Goal: Information Seeking & Learning: Check status

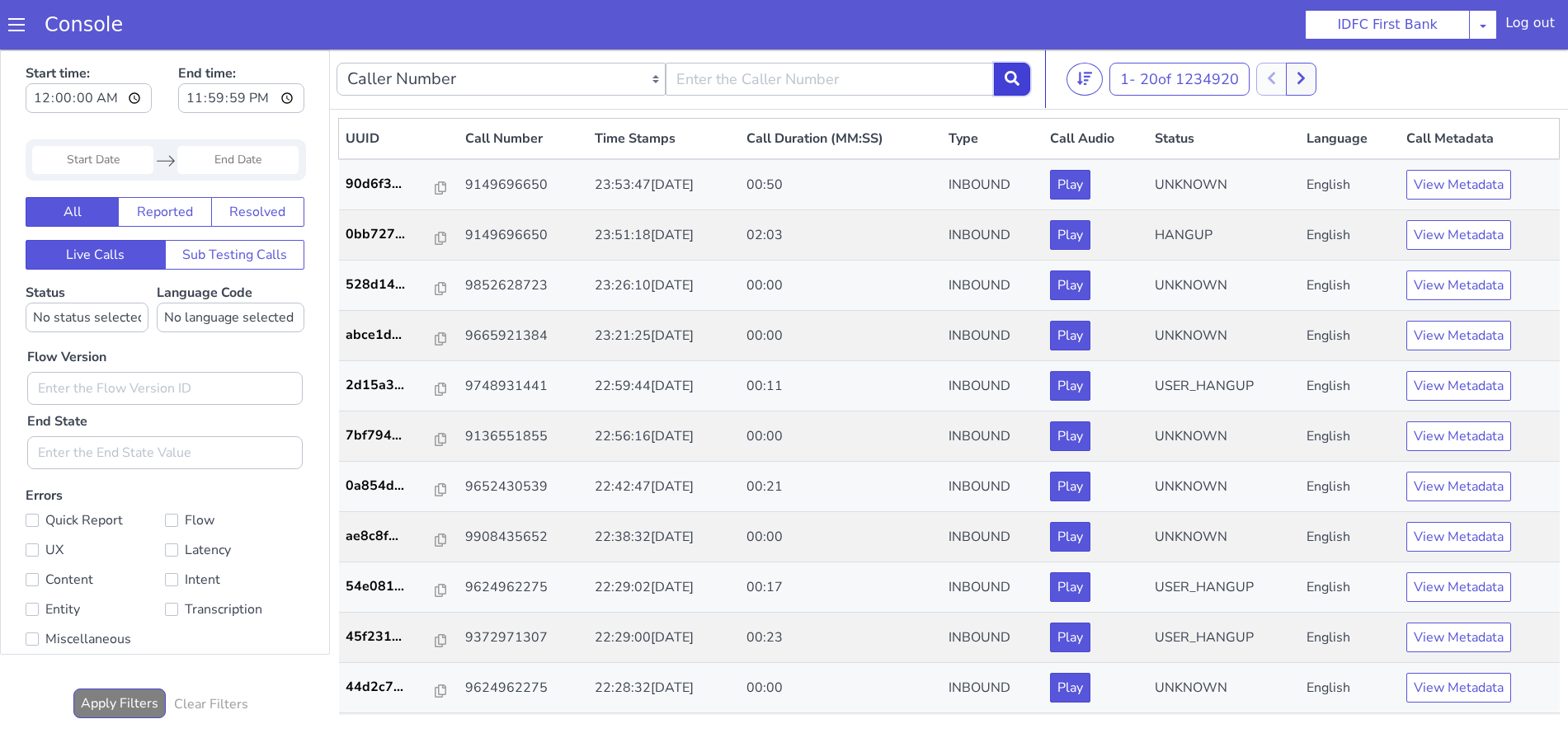
click at [1025, 75] on button at bounding box center [1012, 79] width 36 height 33
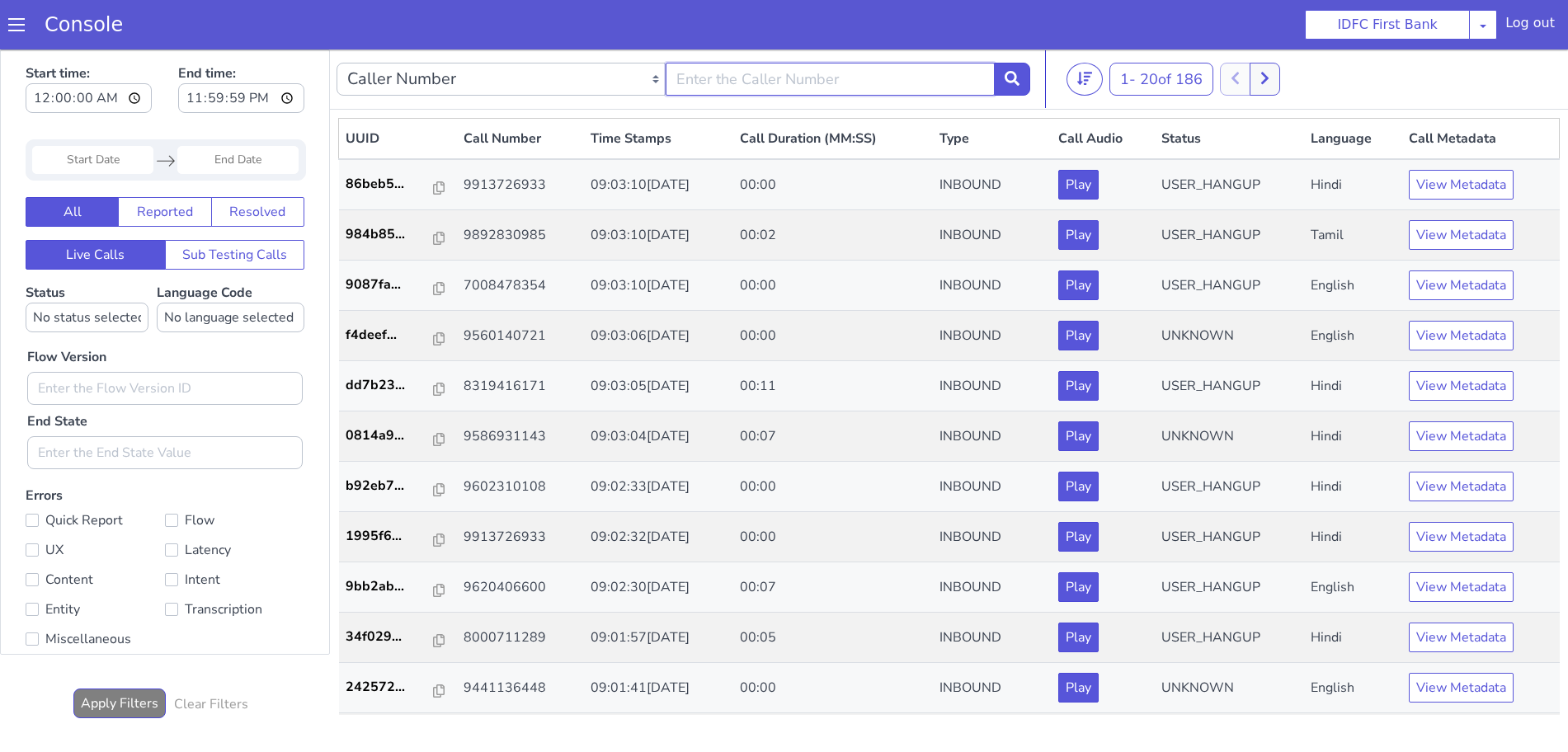
click at [829, 77] on input "text" at bounding box center [830, 79] width 329 height 33
type input "6352248031"
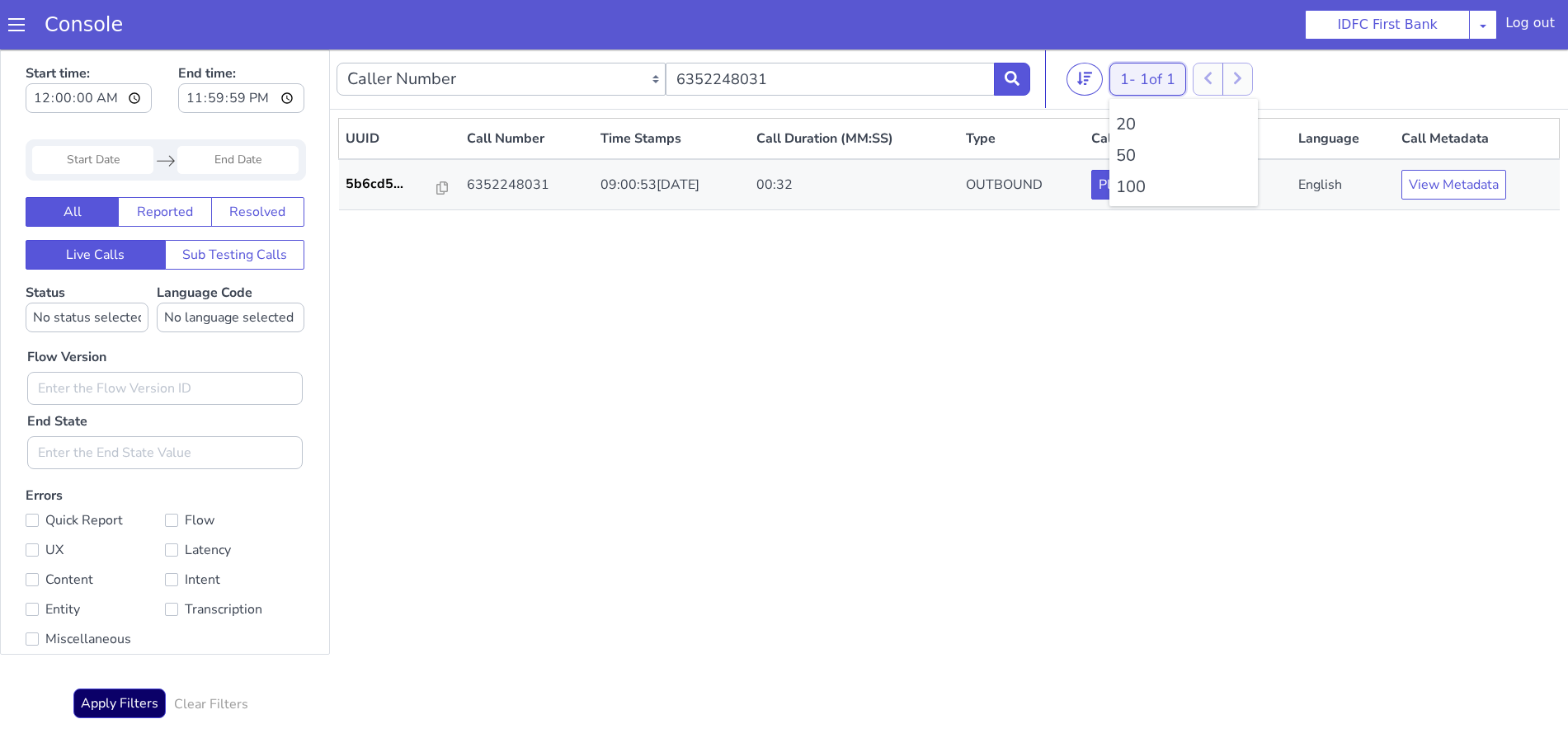
click at [1157, 85] on div "1 - 1 of 1 20 50 100" at bounding box center [1148, 79] width 77 height 33
click at [1133, 191] on li "100" at bounding box center [1183, 187] width 135 height 25
click at [1039, 81] on nav "Caller Number Call UUID Custom Parameter 6352248031 1 - 1 of 1 20 50 100" at bounding box center [948, 79] width 1238 height 60
click at [1025, 77] on button at bounding box center [1012, 79] width 36 height 33
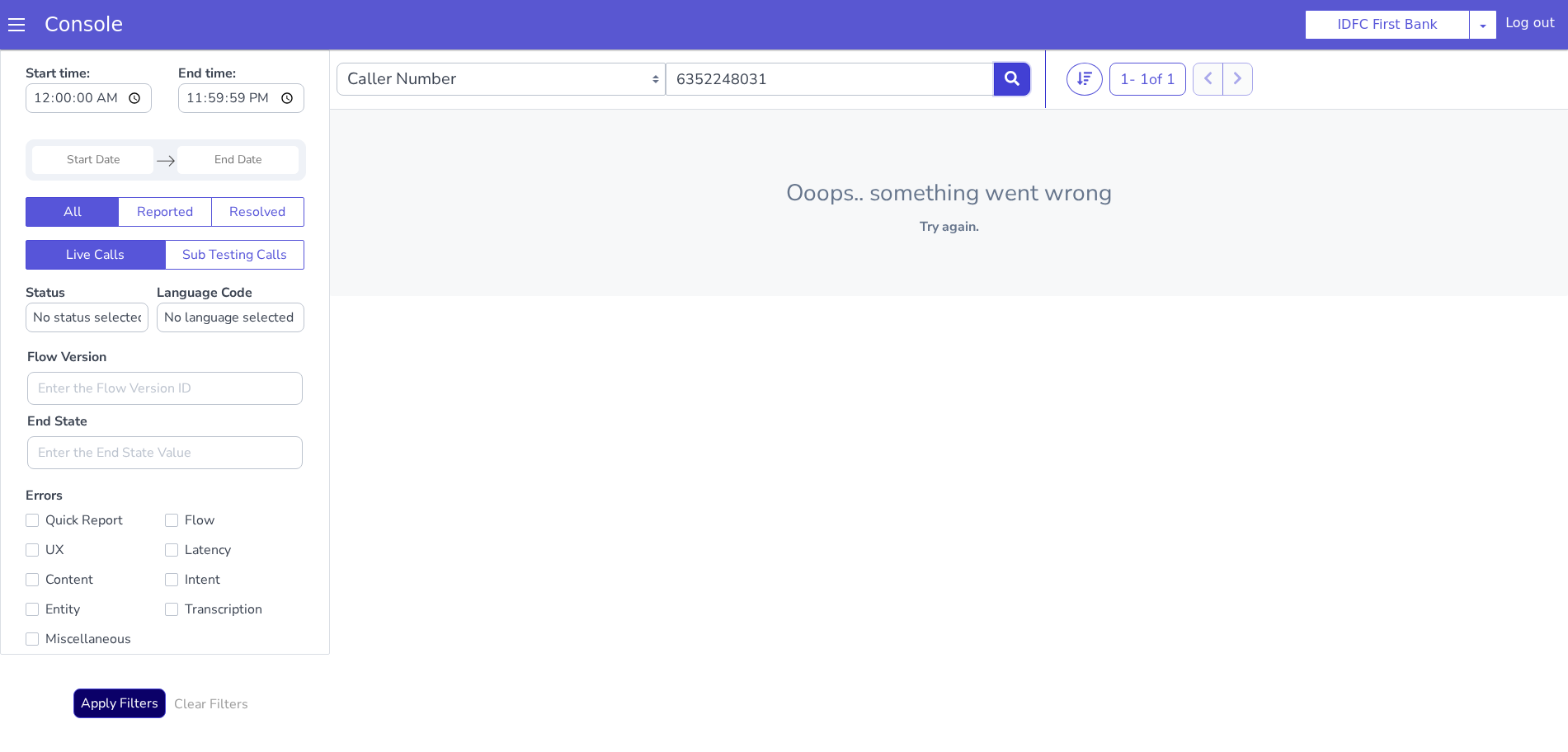
click at [1024, 76] on button at bounding box center [1012, 79] width 36 height 33
drag, startPoint x: 25, startPoint y: 28, endPoint x: 21, endPoint y: 56, distance: 28.3
click at [25, 28] on link "Console" at bounding box center [84, 24] width 118 height 23
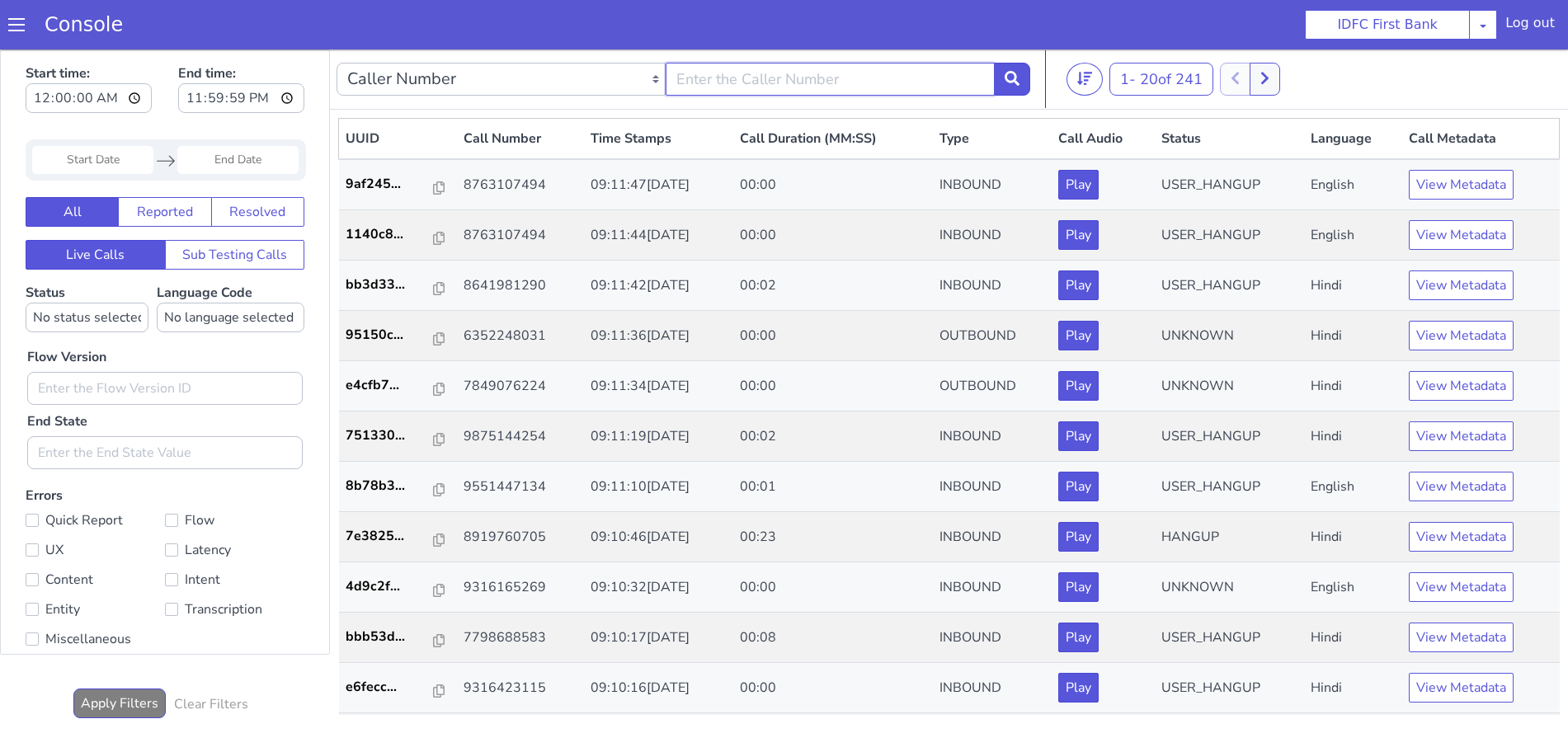
click at [762, 85] on input "text" at bounding box center [830, 79] width 329 height 33
type input "6352248031"
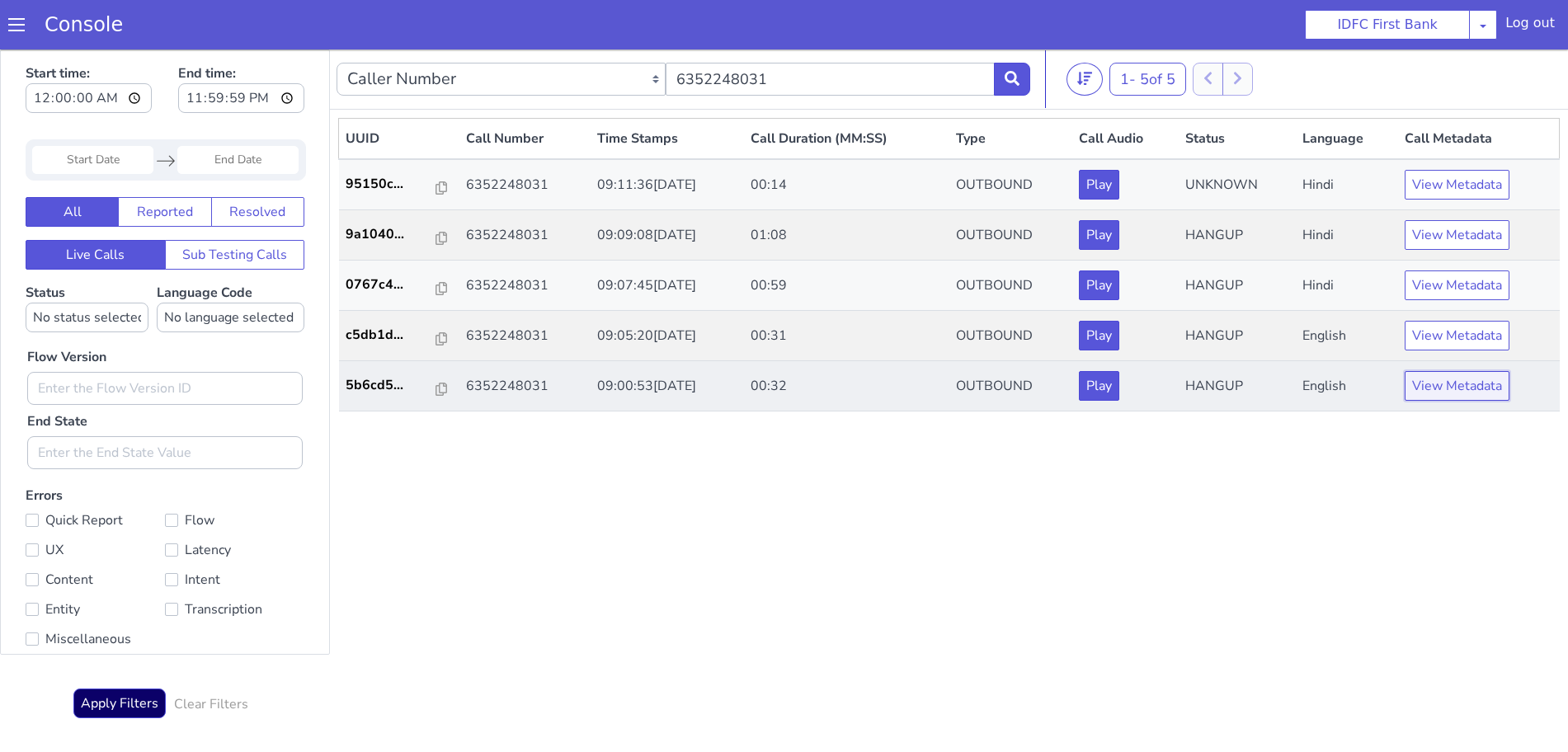
click at [1425, 381] on button "View Metadata" at bounding box center [1457, 385] width 105 height 30
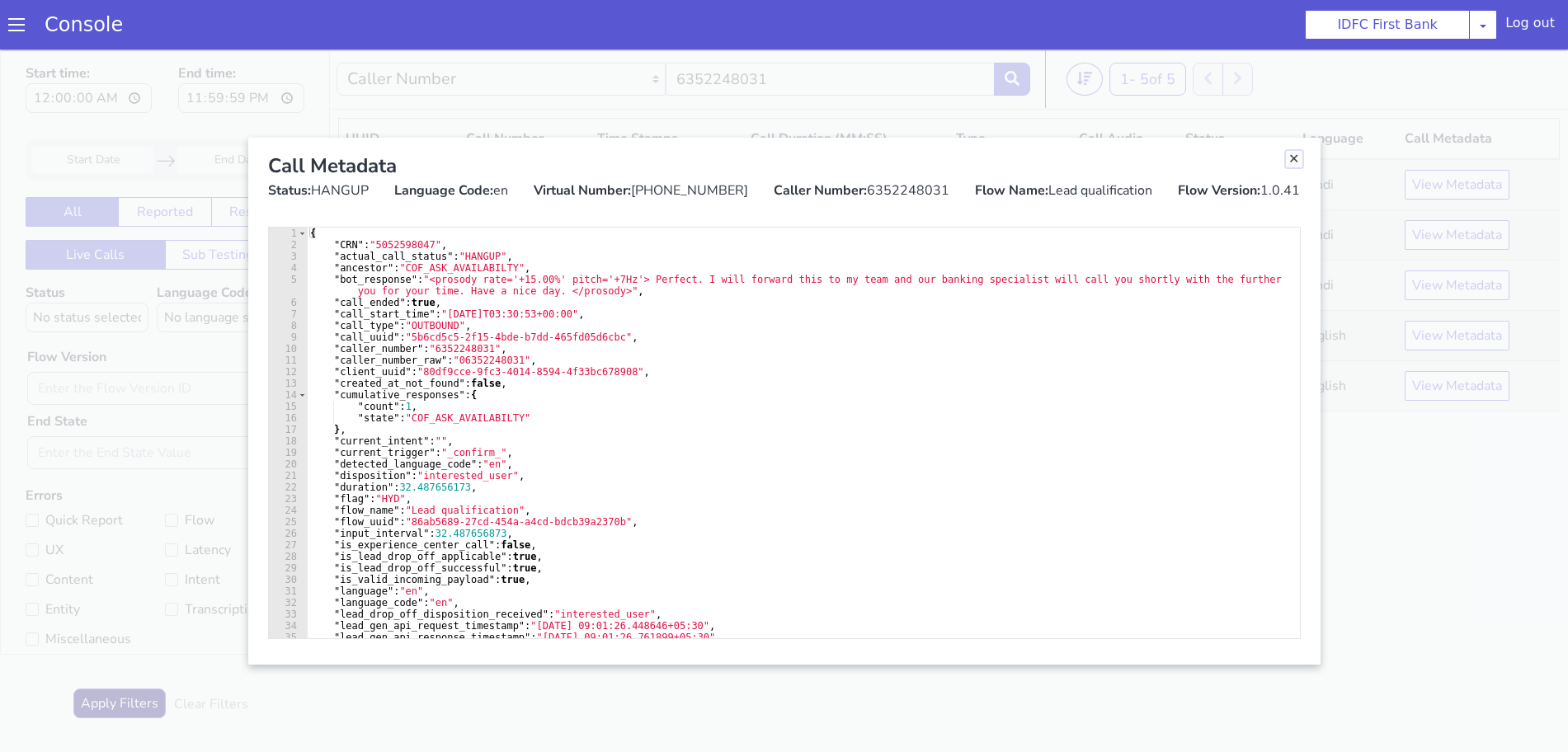
click at [1290, 155] on link "Close" at bounding box center [1294, 159] width 16 height 16
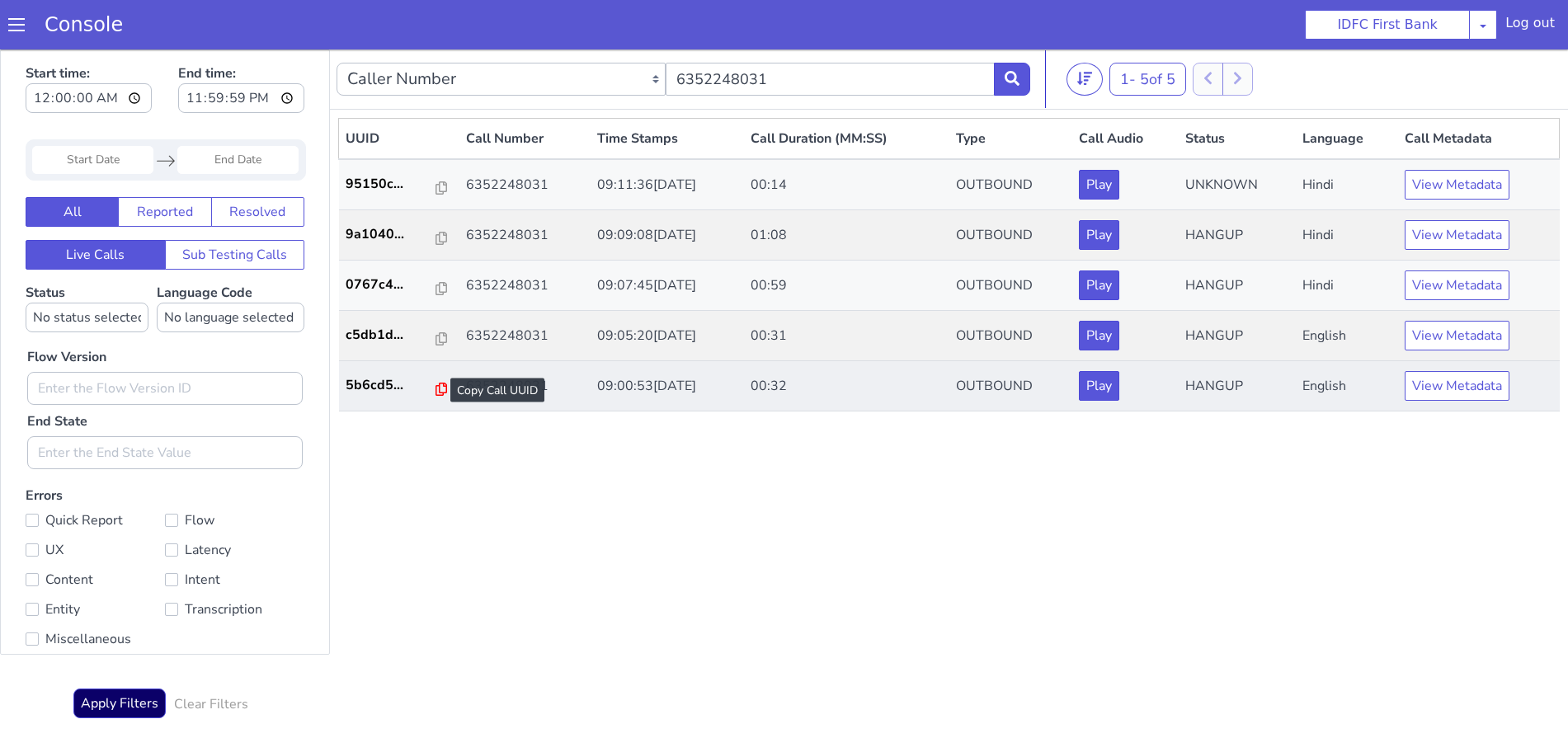
click at [436, 391] on icon at bounding box center [442, 389] width 12 height 13
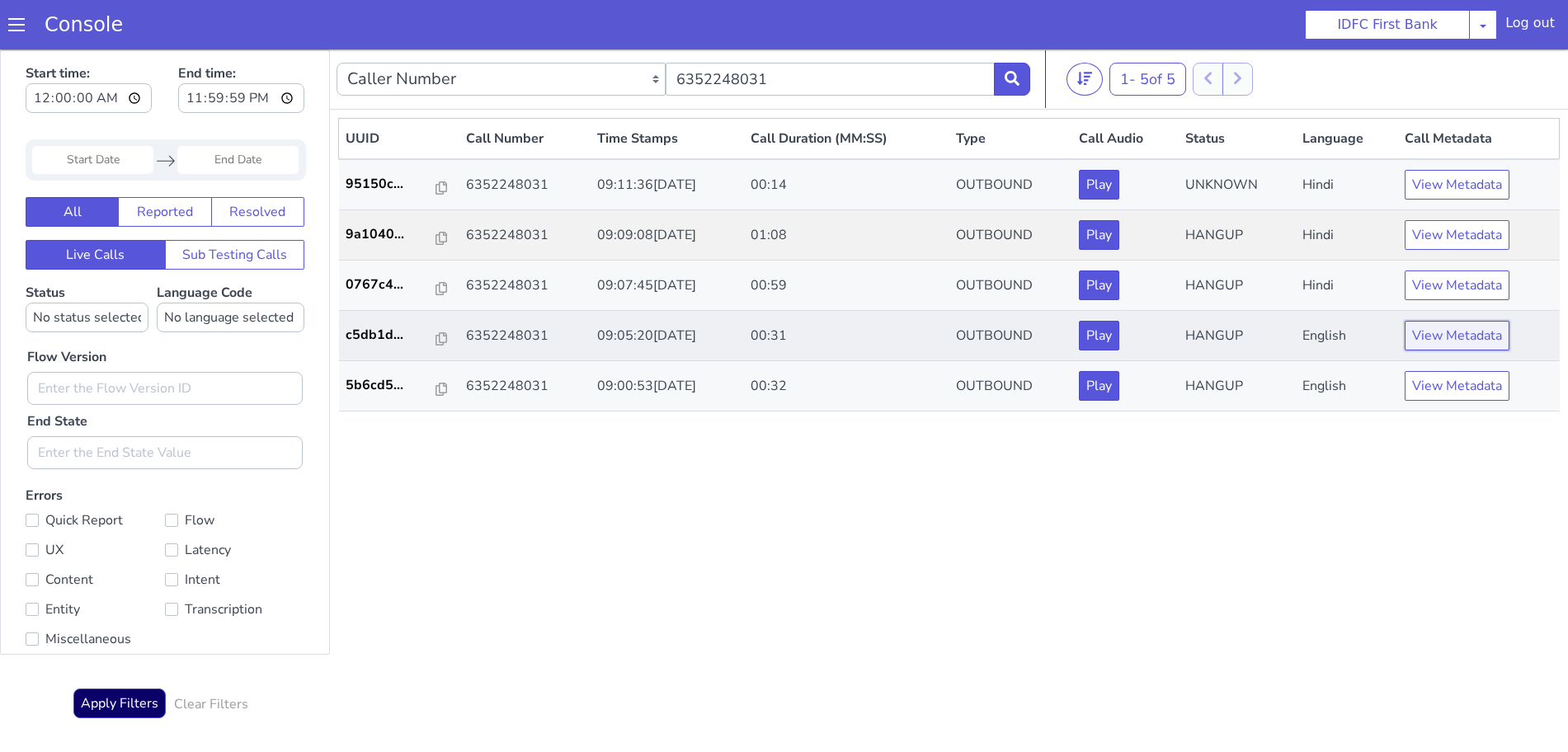
click at [1470, 338] on button "View Metadata" at bounding box center [1457, 335] width 105 height 30
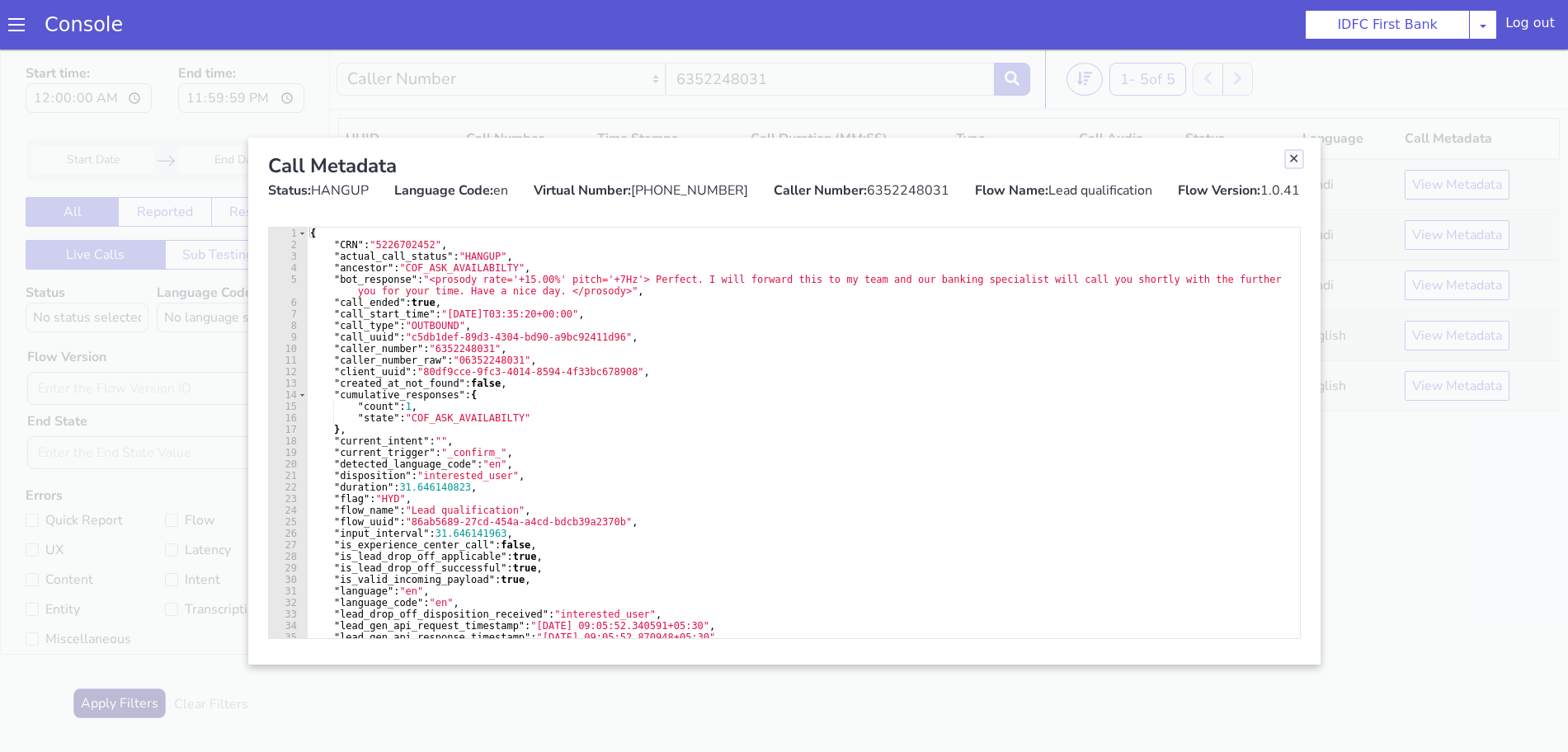
click at [1294, 161] on link "Close" at bounding box center [1294, 159] width 16 height 16
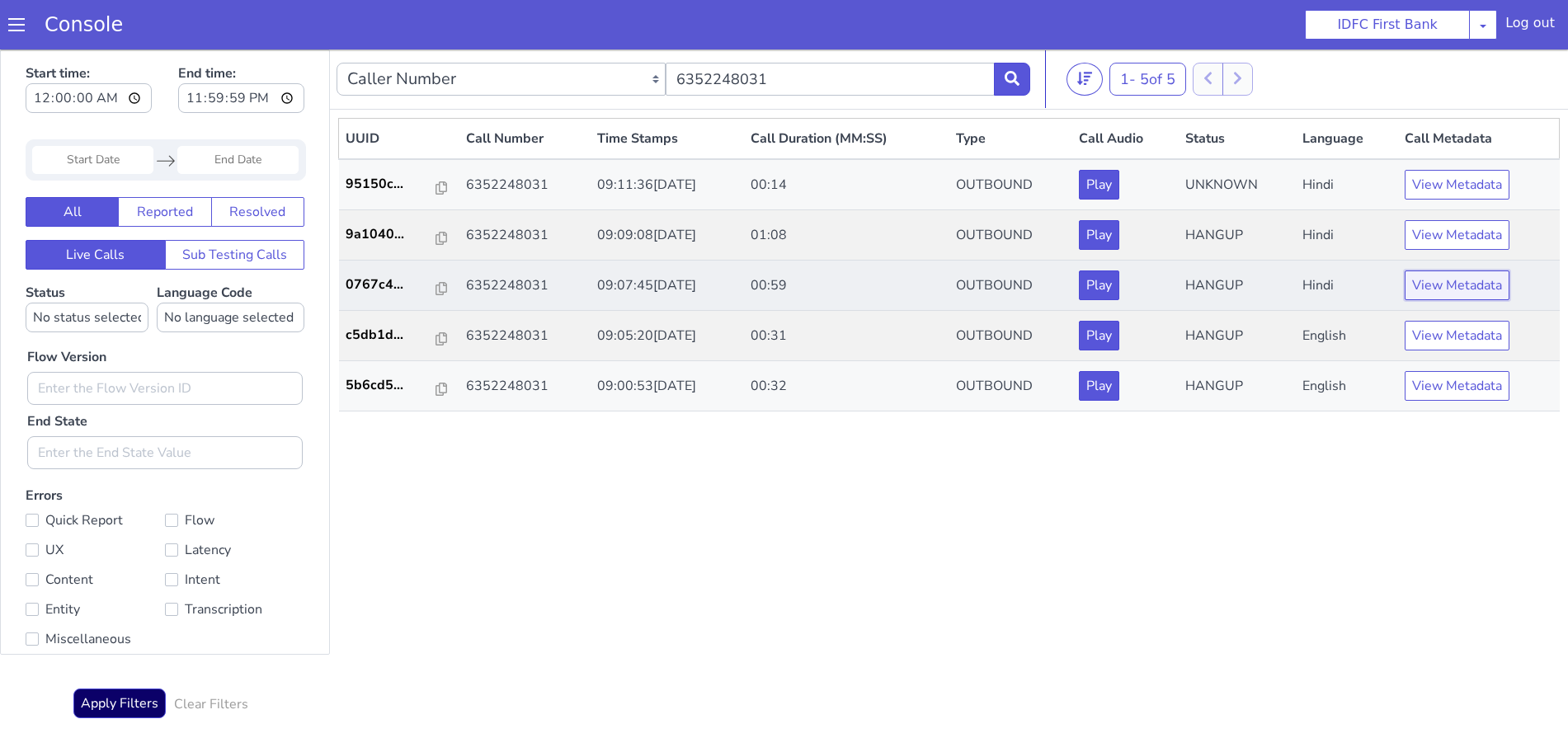
click at [1422, 283] on button "View Metadata" at bounding box center [1457, 285] width 105 height 30
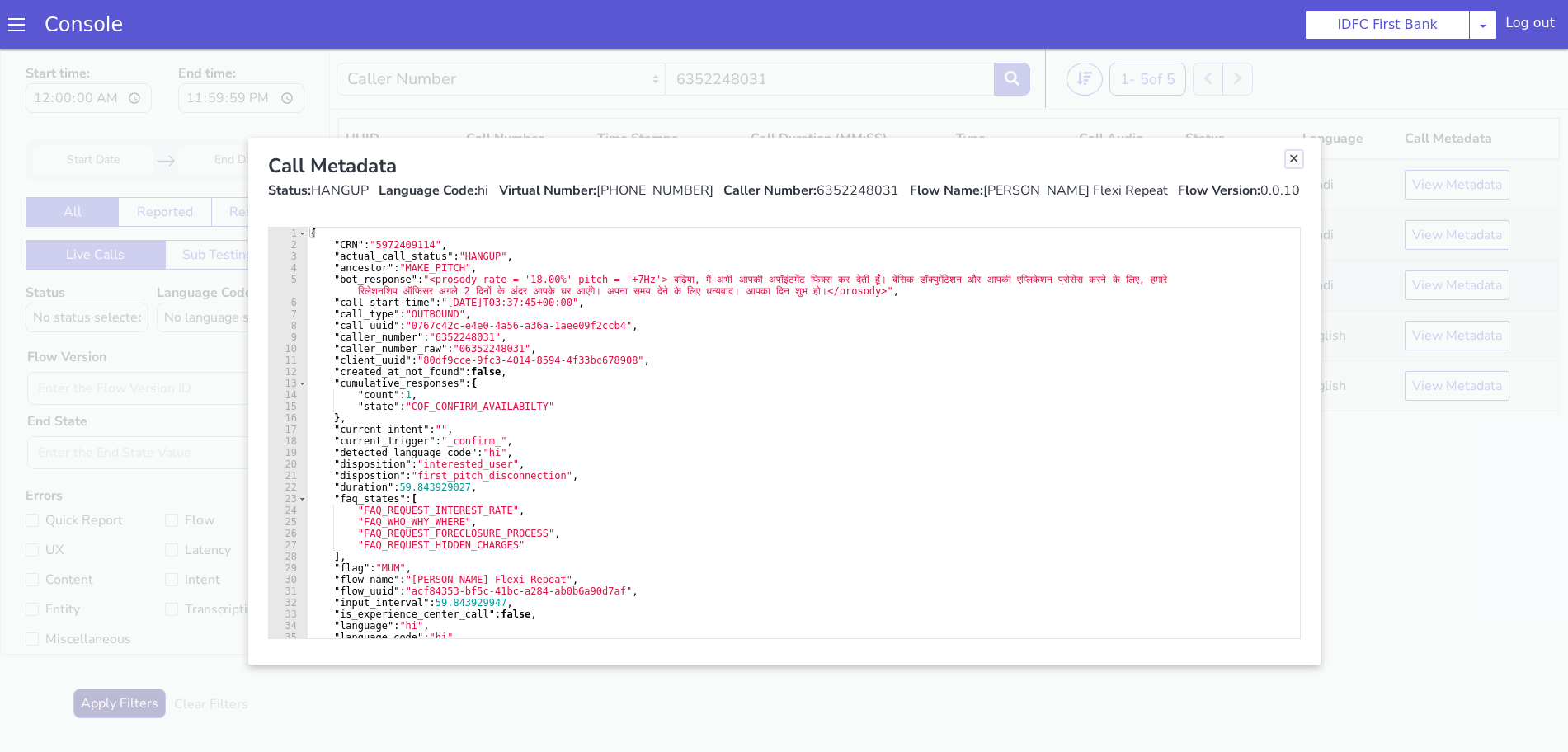
drag, startPoint x: 1292, startPoint y: 158, endPoint x: 1289, endPoint y: 272, distance: 114.0
click at [1292, 157] on link "Close" at bounding box center [1294, 159] width 16 height 16
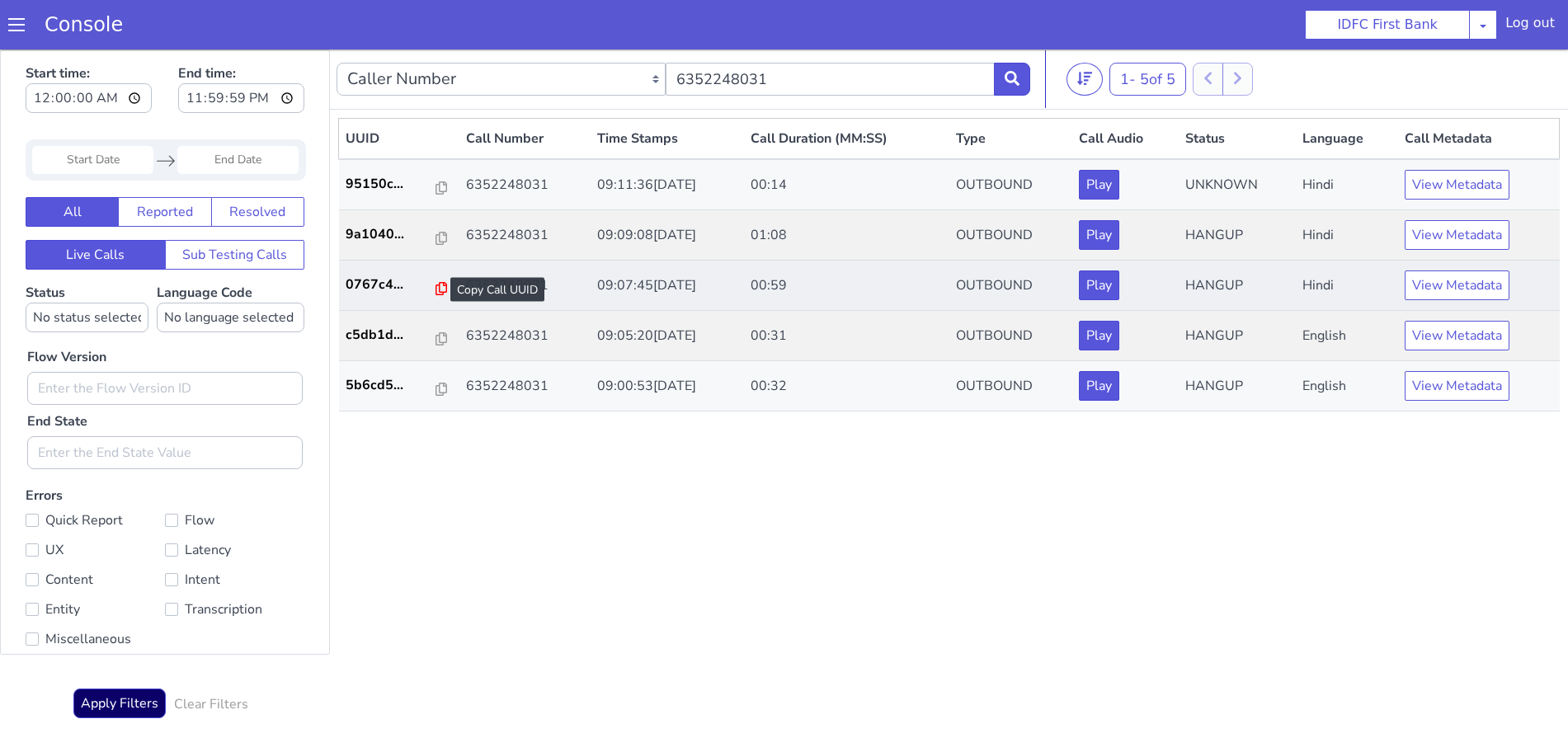
click at [437, 285] on icon at bounding box center [442, 288] width 12 height 13
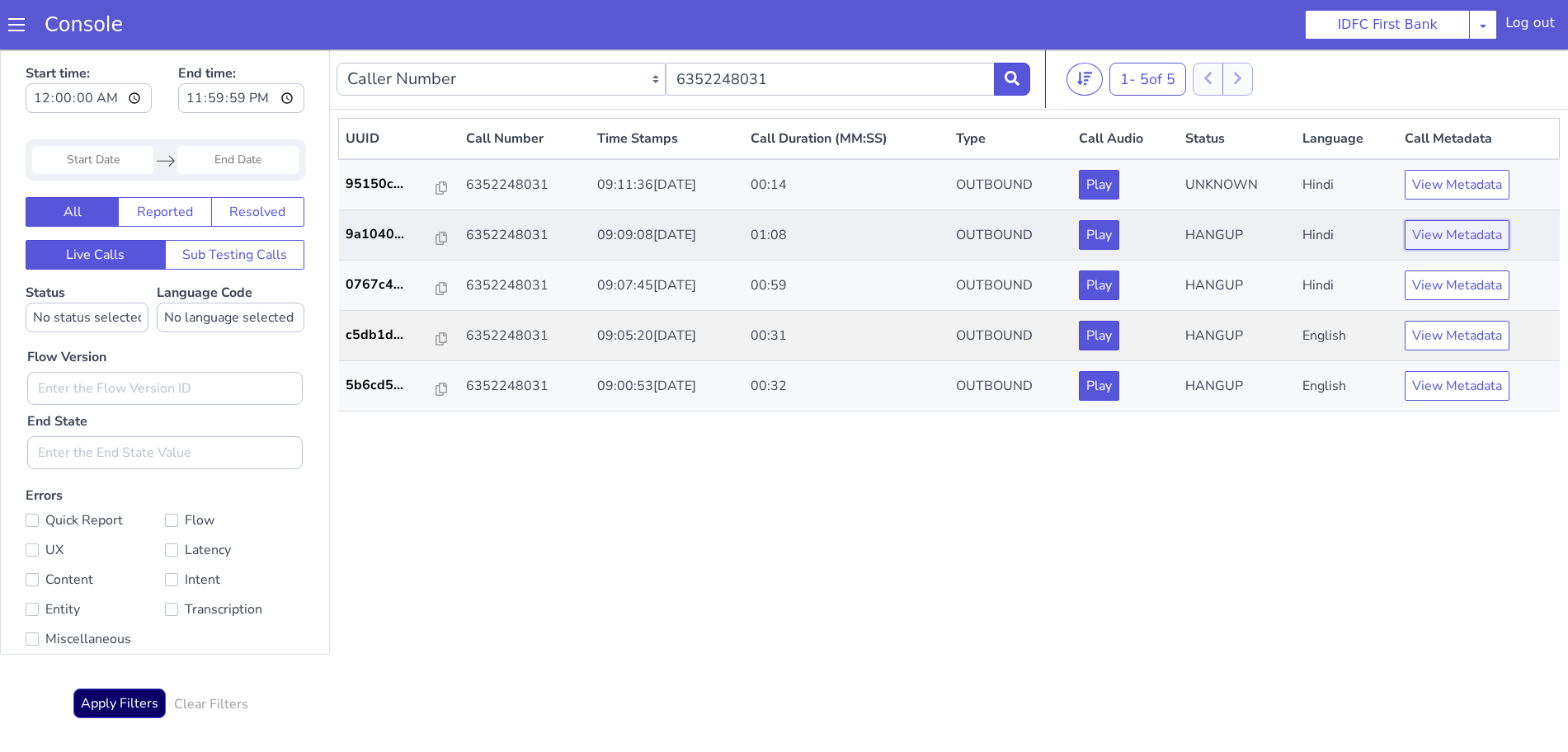
click at [1460, 240] on button "View Metadata" at bounding box center [1457, 235] width 105 height 30
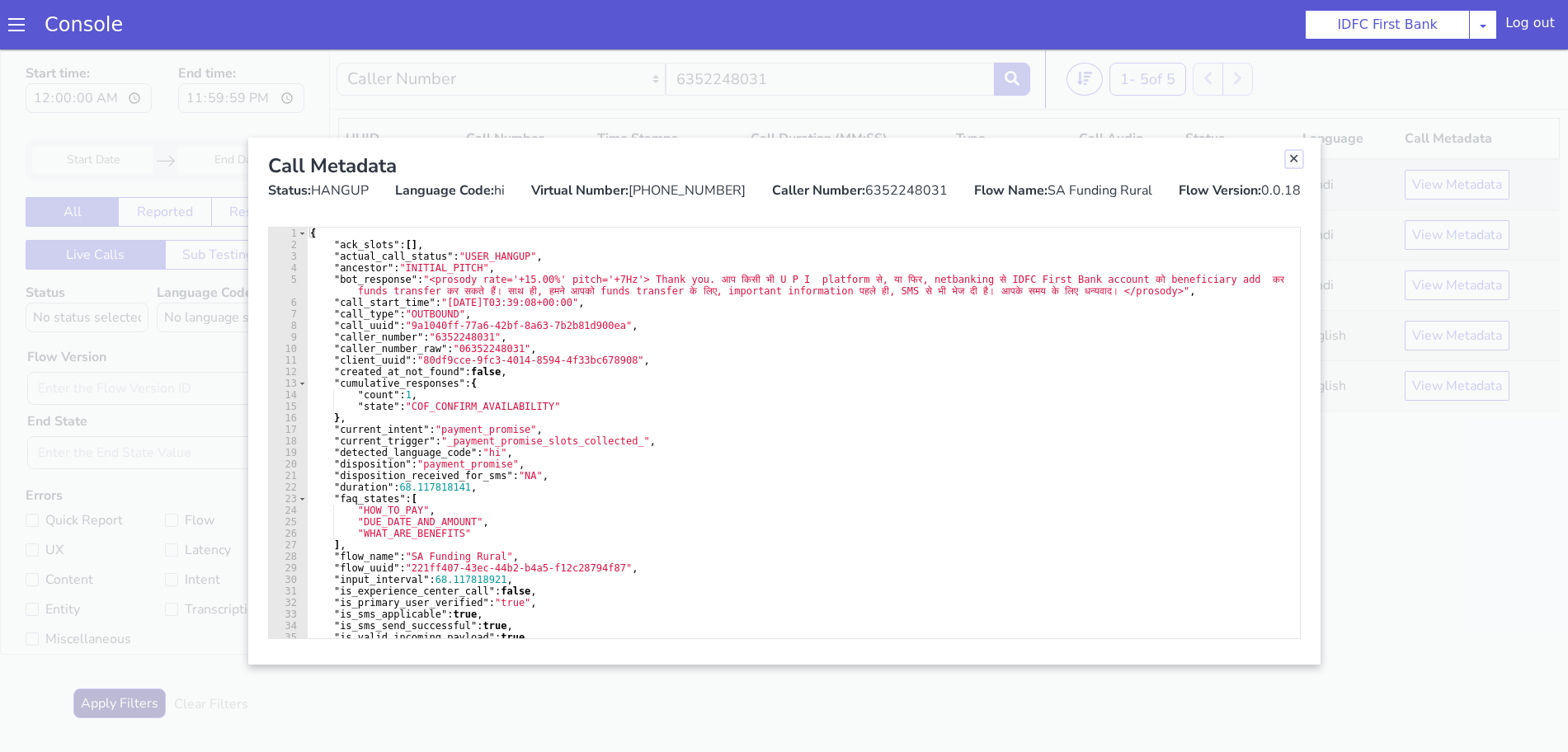
click at [1294, 155] on link "Close" at bounding box center [1294, 159] width 16 height 16
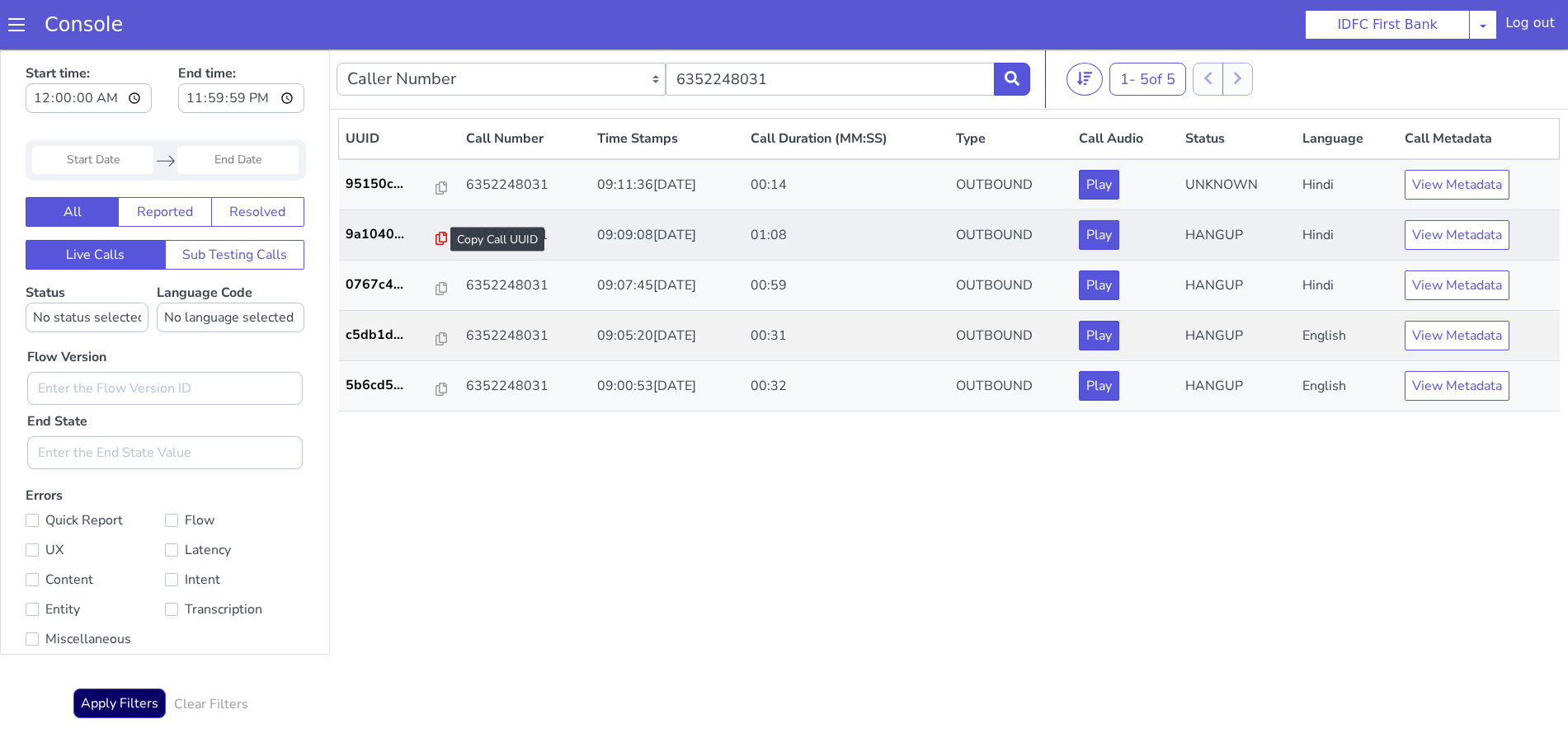
click at [436, 235] on icon at bounding box center [442, 238] width 12 height 13
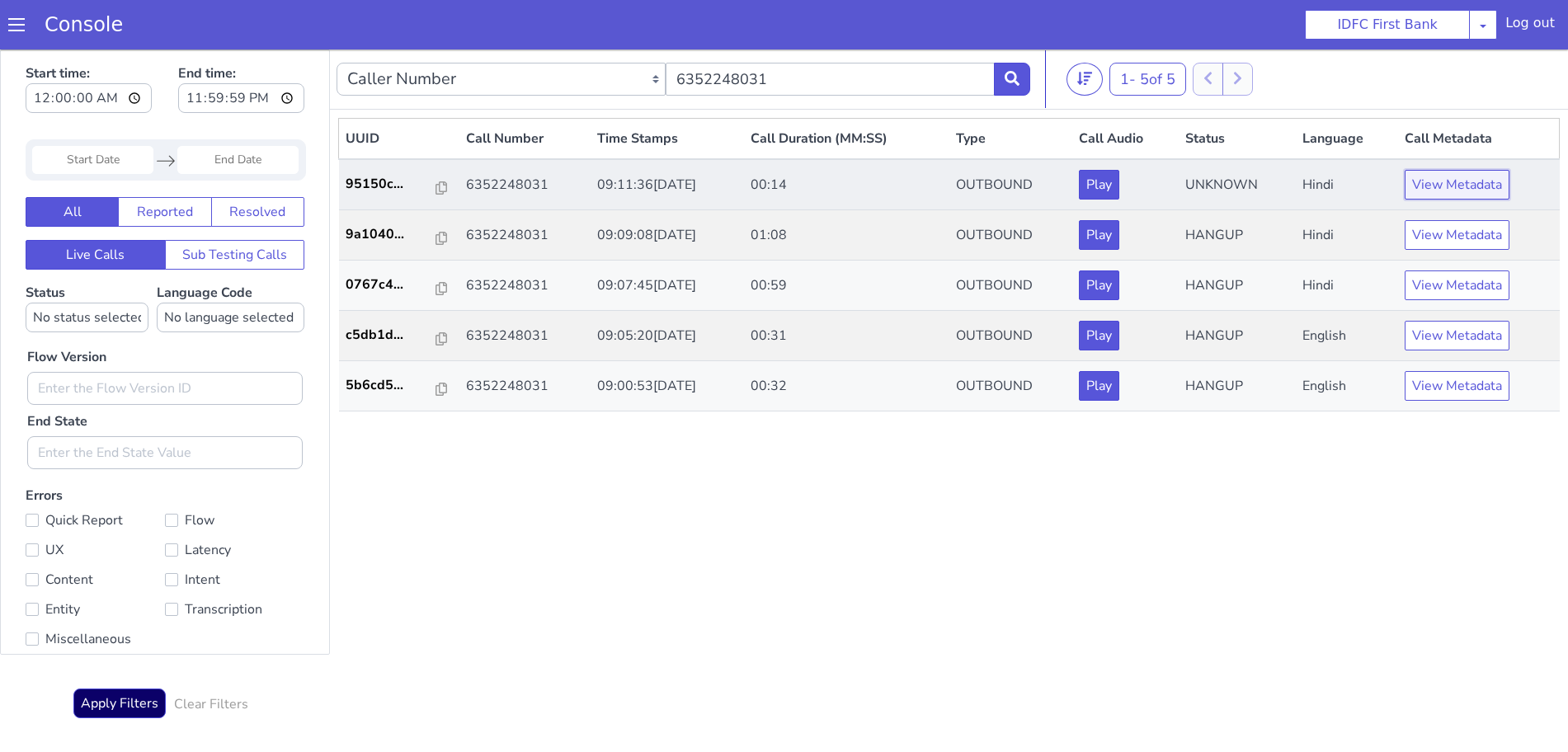
click at [1444, 183] on button "View Metadata" at bounding box center [1457, 185] width 105 height 30
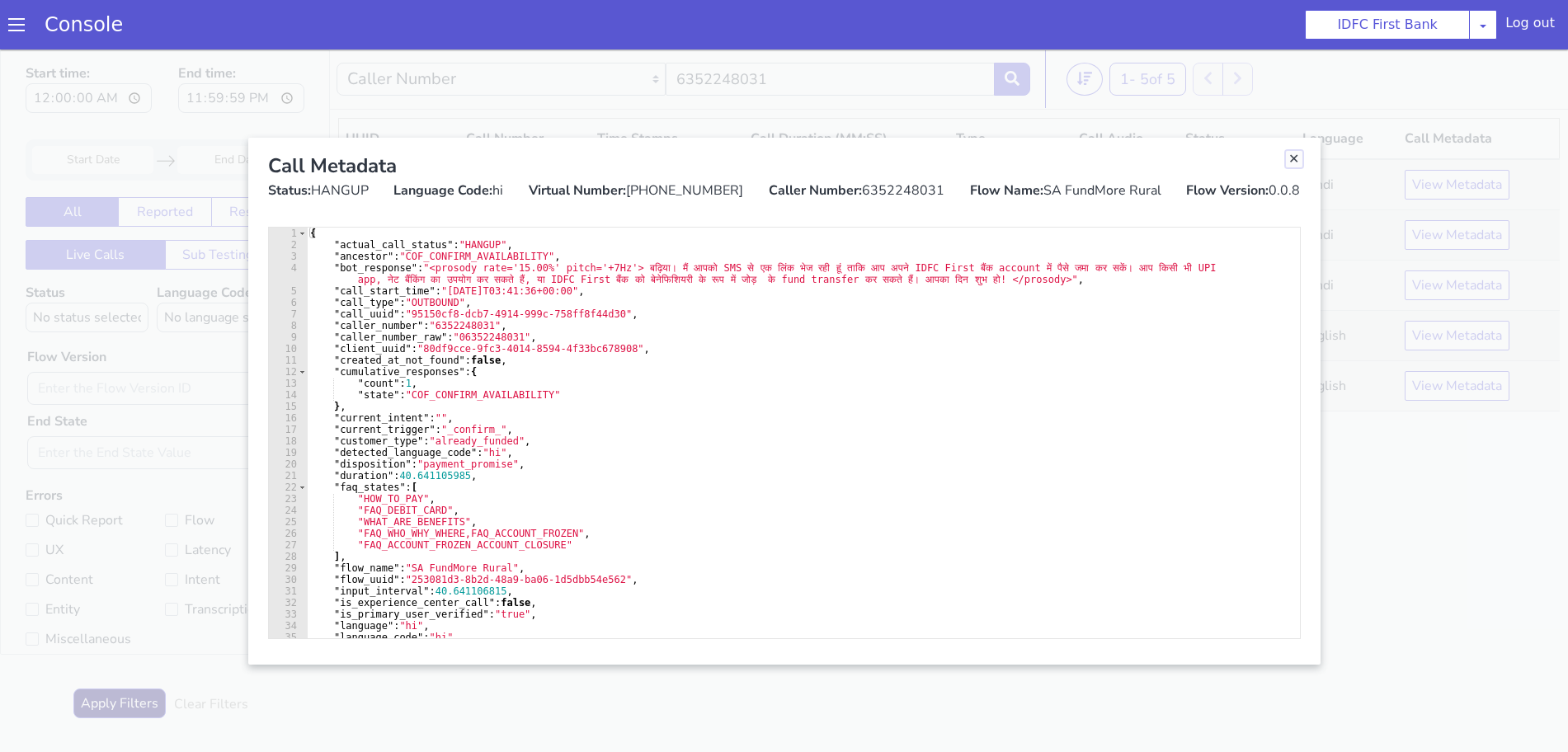
click at [1295, 159] on link "Close" at bounding box center [1294, 159] width 16 height 16
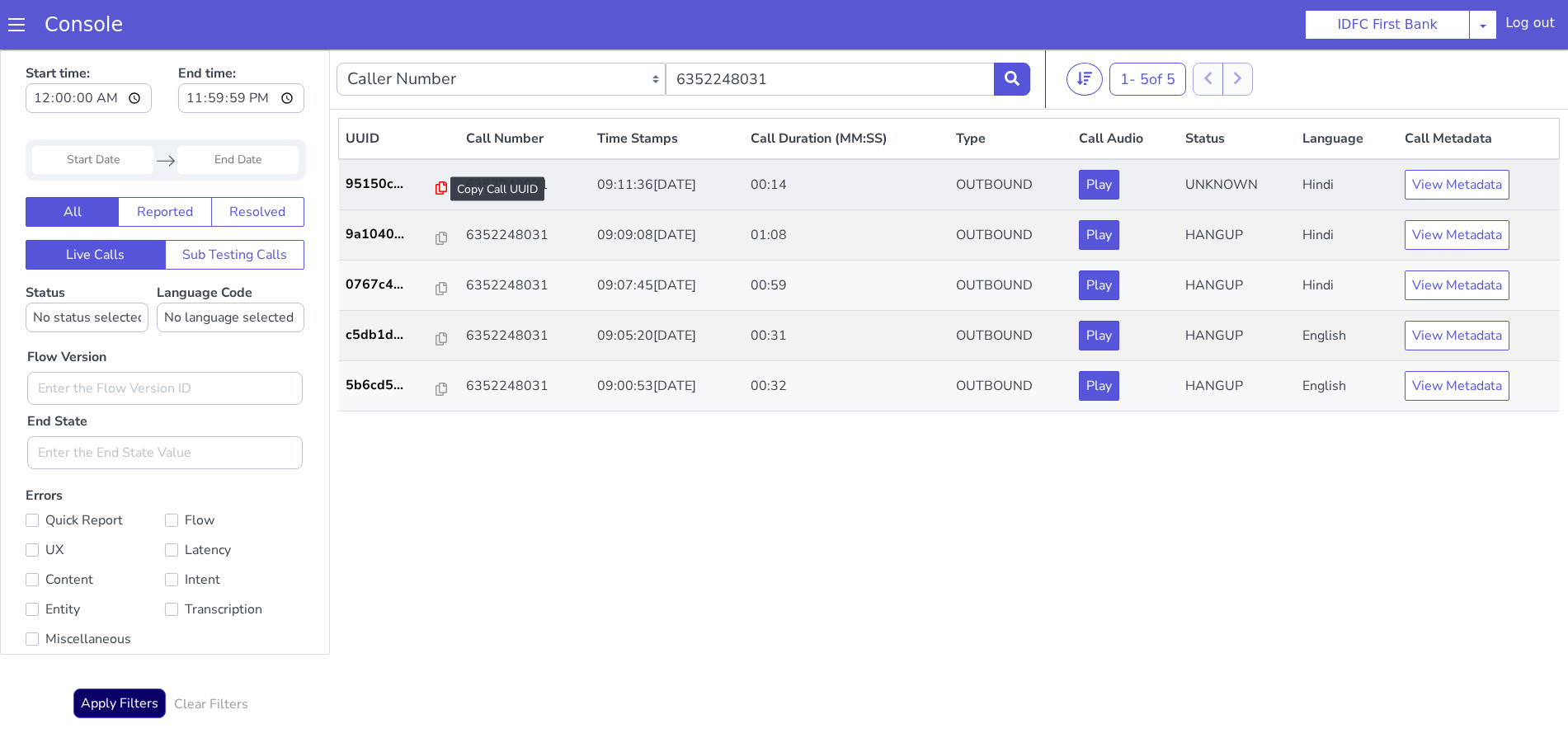
click at [436, 186] on icon at bounding box center [442, 187] width 12 height 13
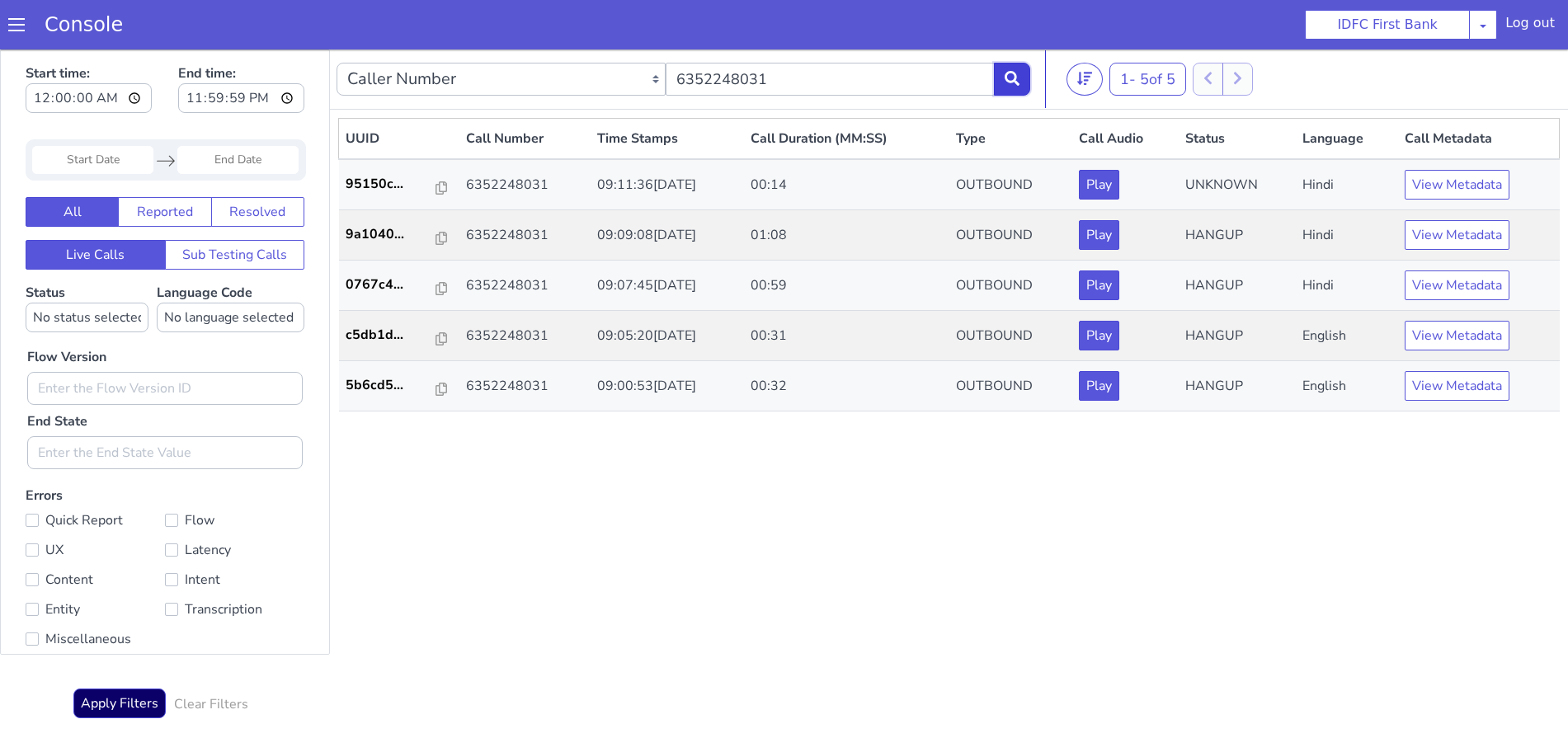
click at [1013, 73] on icon at bounding box center [1012, 78] width 15 height 15
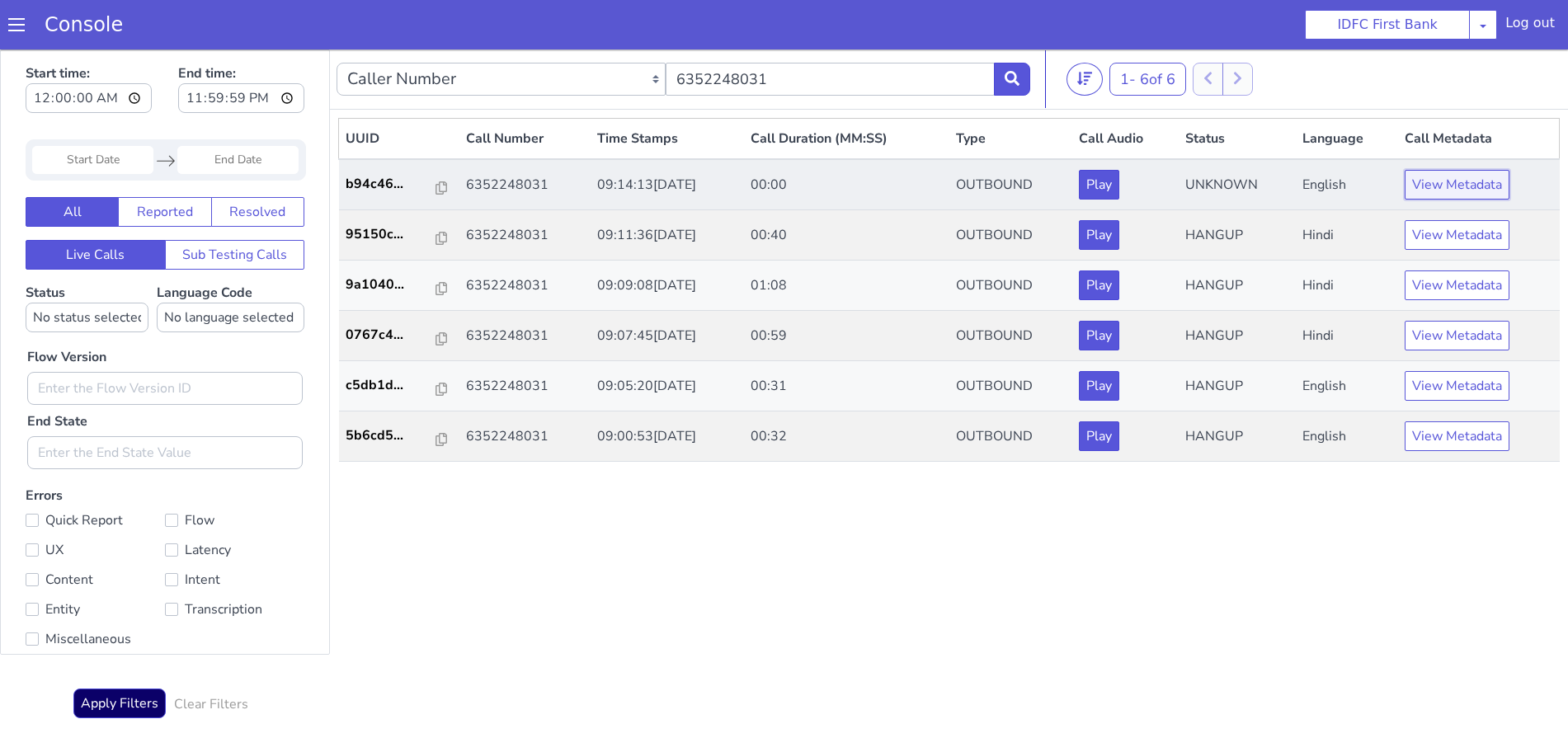
click at [1456, 186] on button "View Metadata" at bounding box center [1457, 185] width 105 height 30
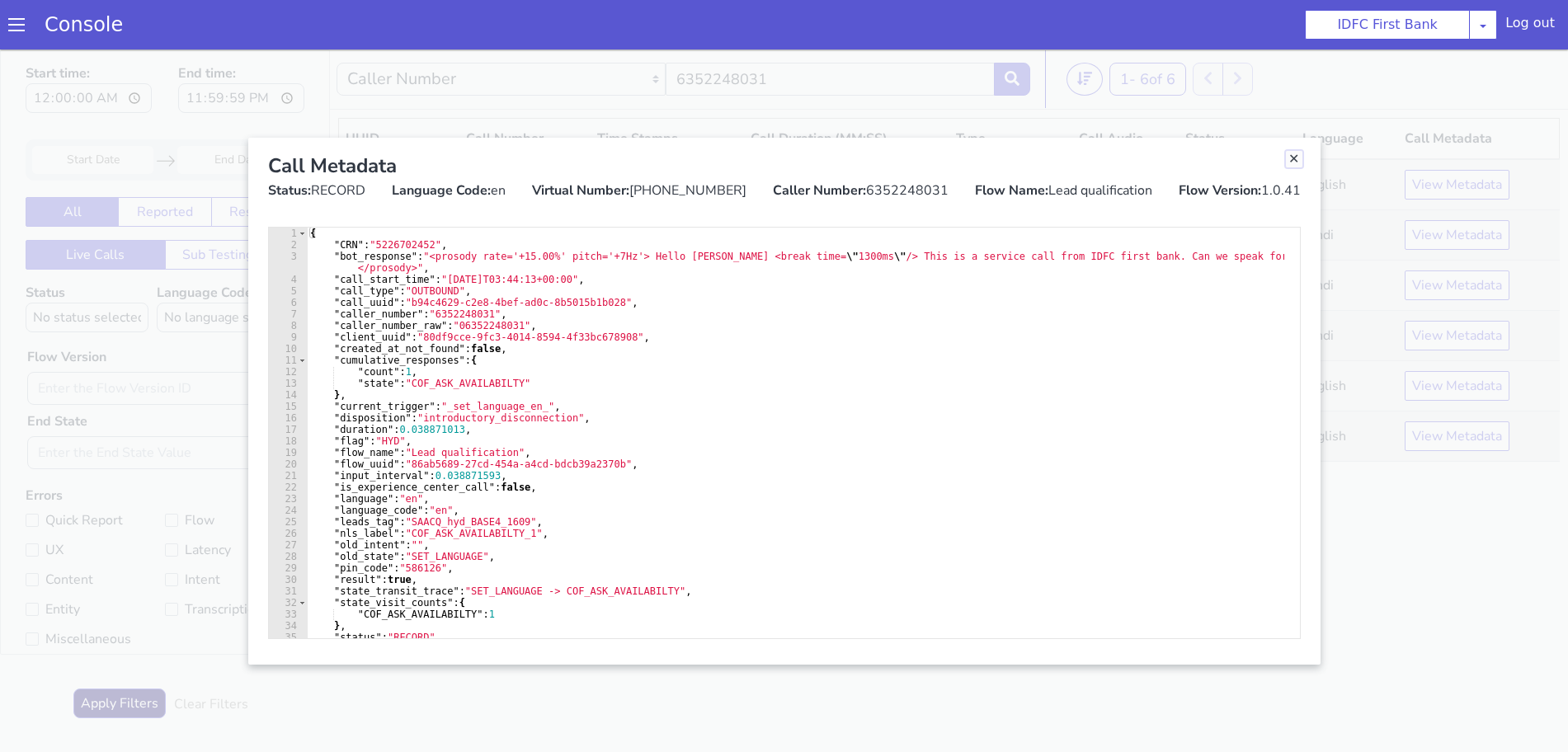
click at [1289, 165] on link "Close" at bounding box center [1294, 159] width 16 height 16
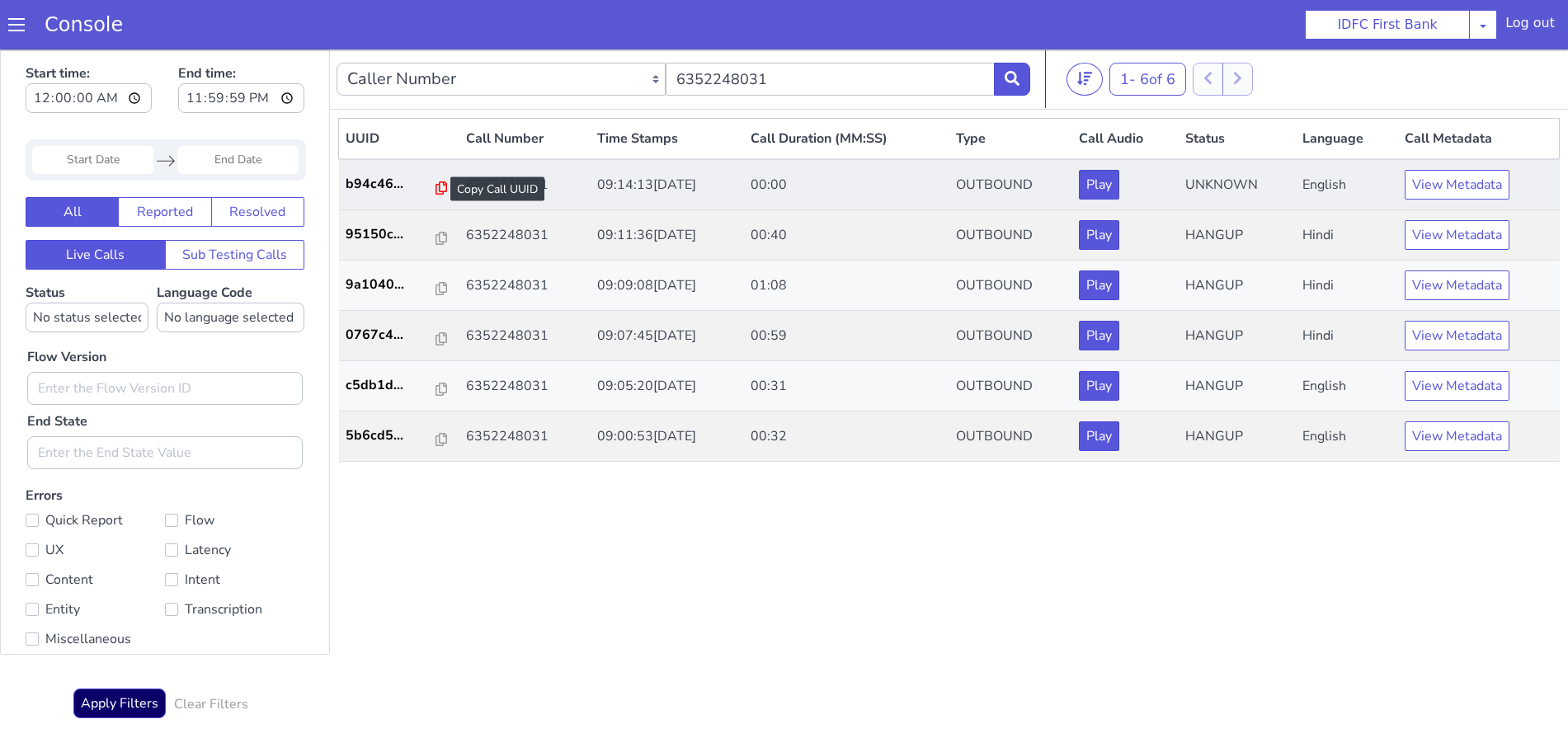
click at [436, 186] on icon at bounding box center [442, 187] width 12 height 13
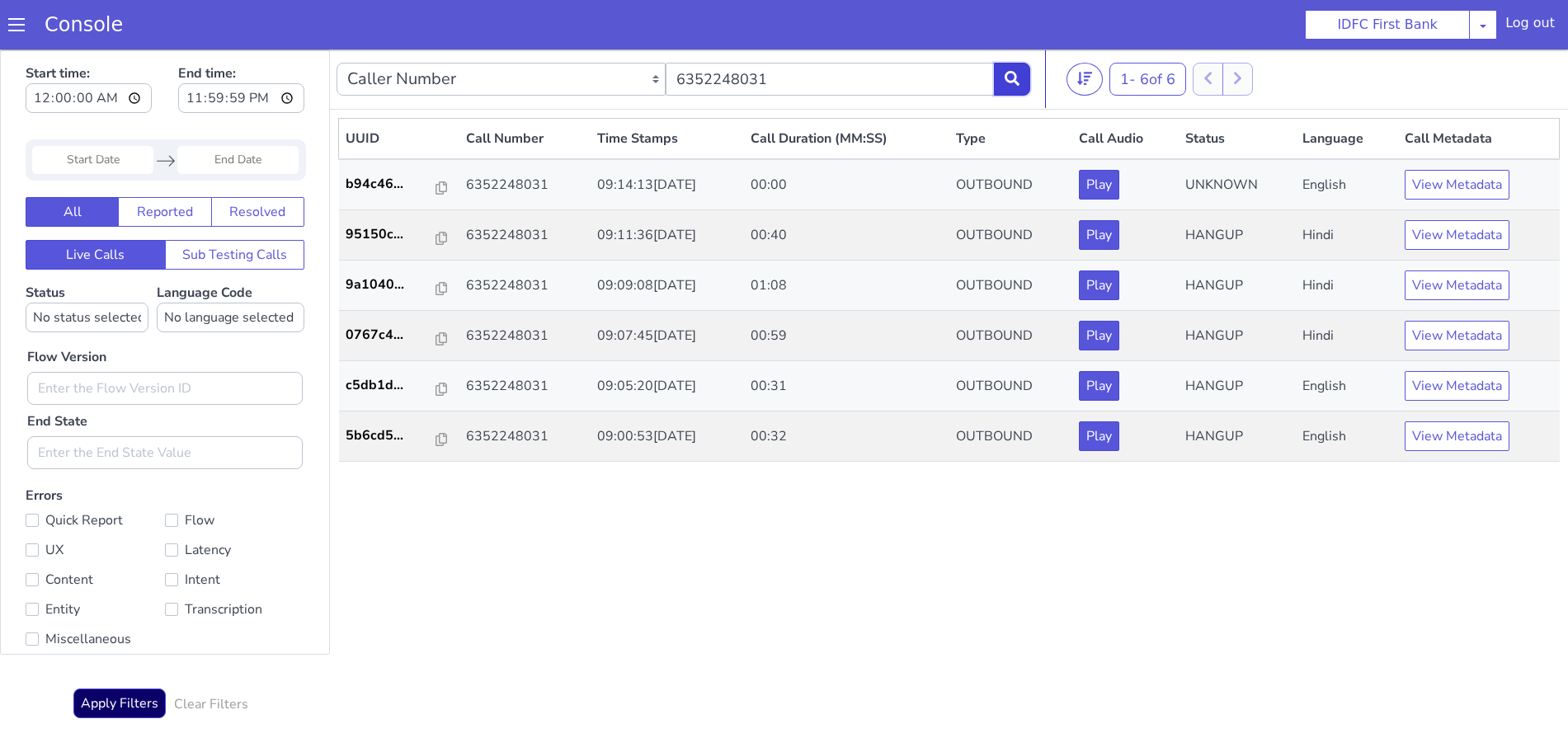
click at [1014, 80] on icon at bounding box center [1012, 78] width 15 height 15
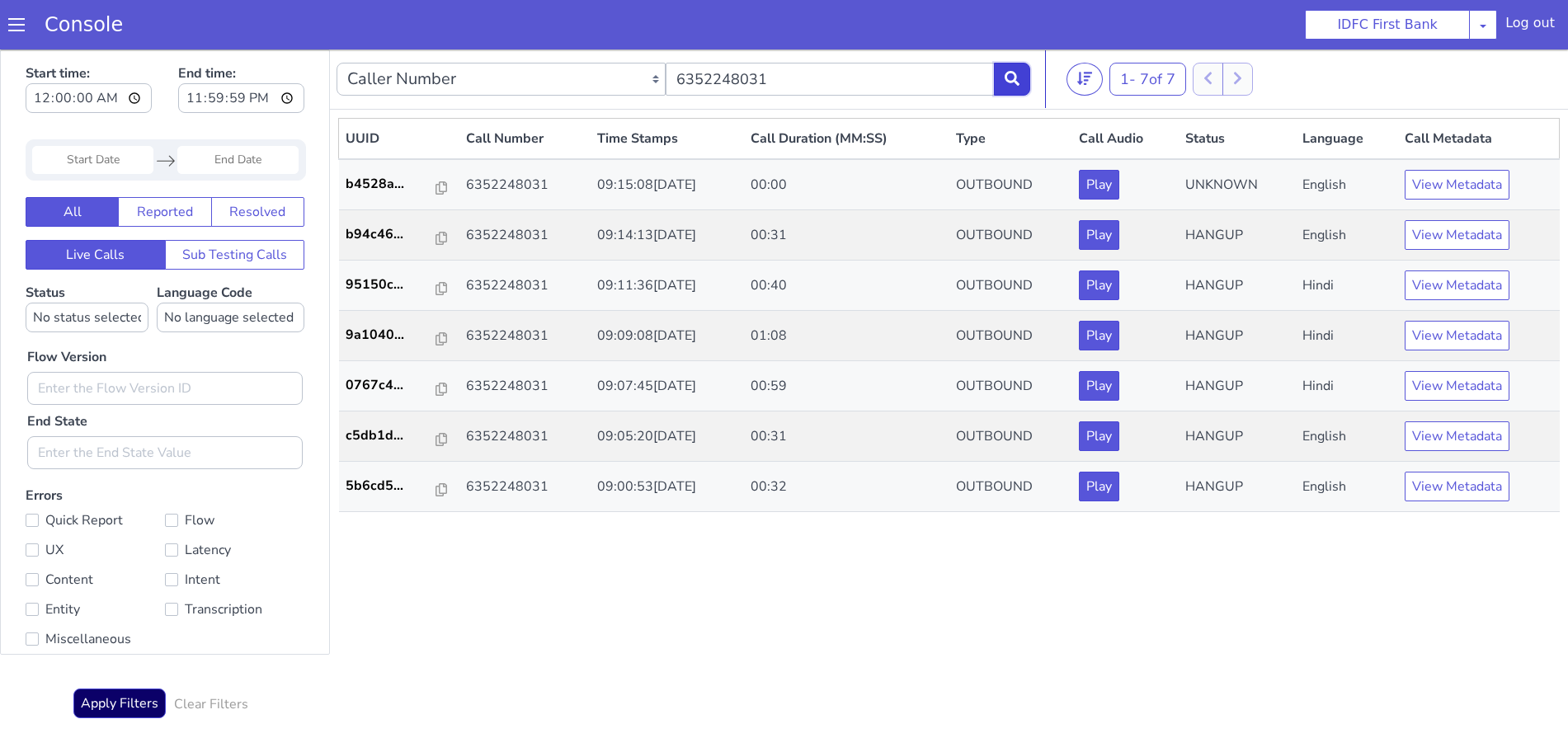
click at [1014, 73] on icon at bounding box center [1012, 78] width 15 height 15
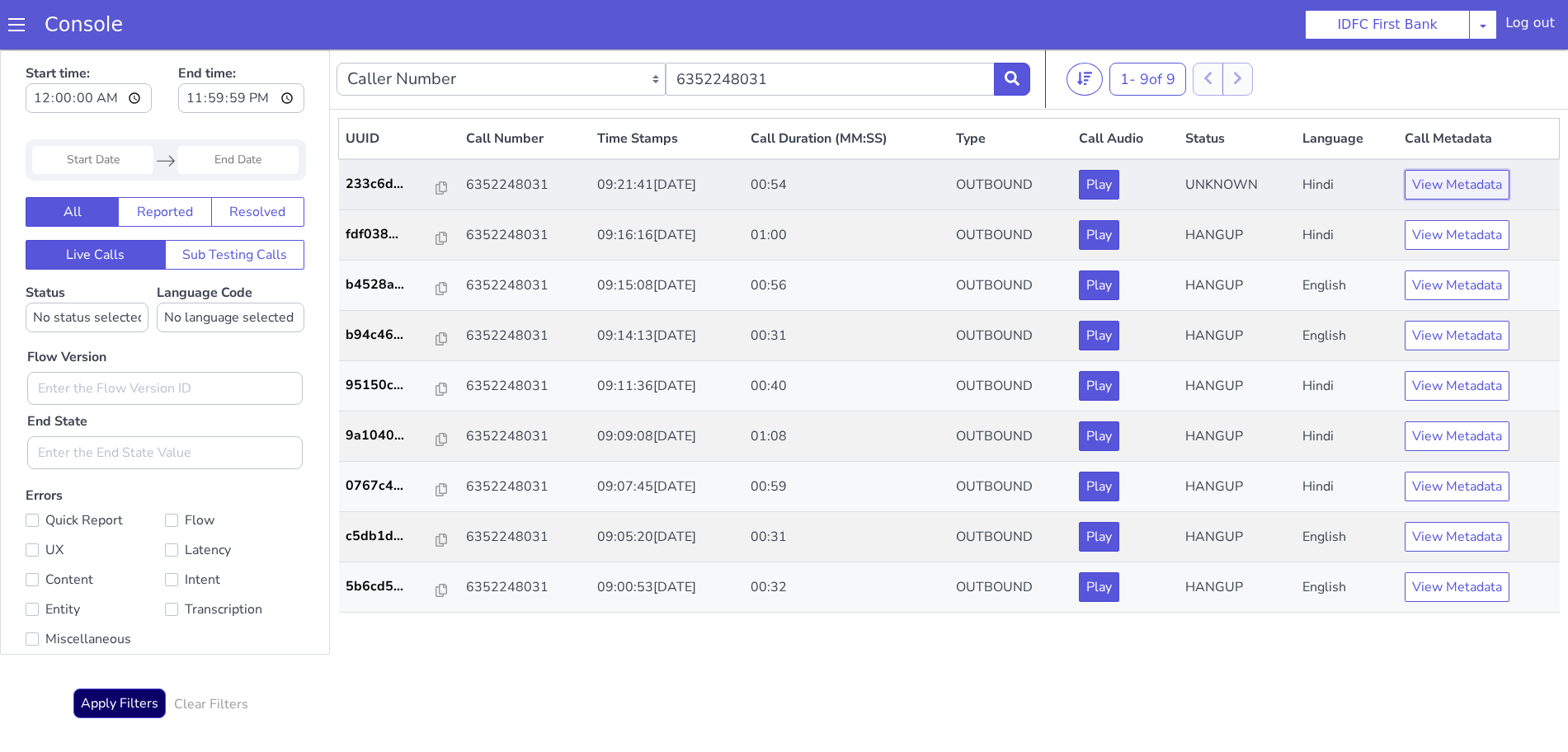
click at [1449, 179] on button "View Metadata" at bounding box center [1457, 185] width 105 height 30
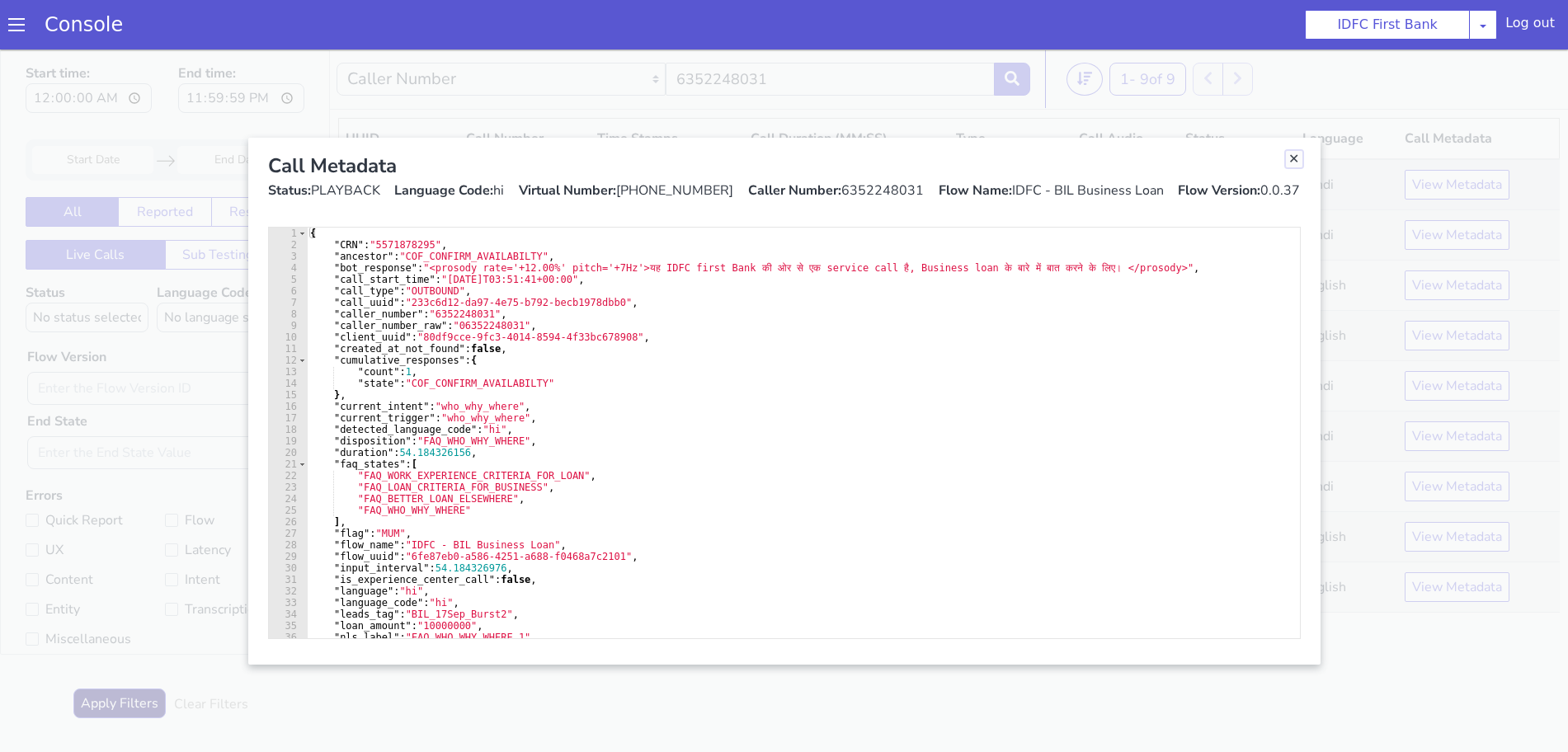
click at [1291, 155] on link "Close" at bounding box center [1294, 159] width 16 height 16
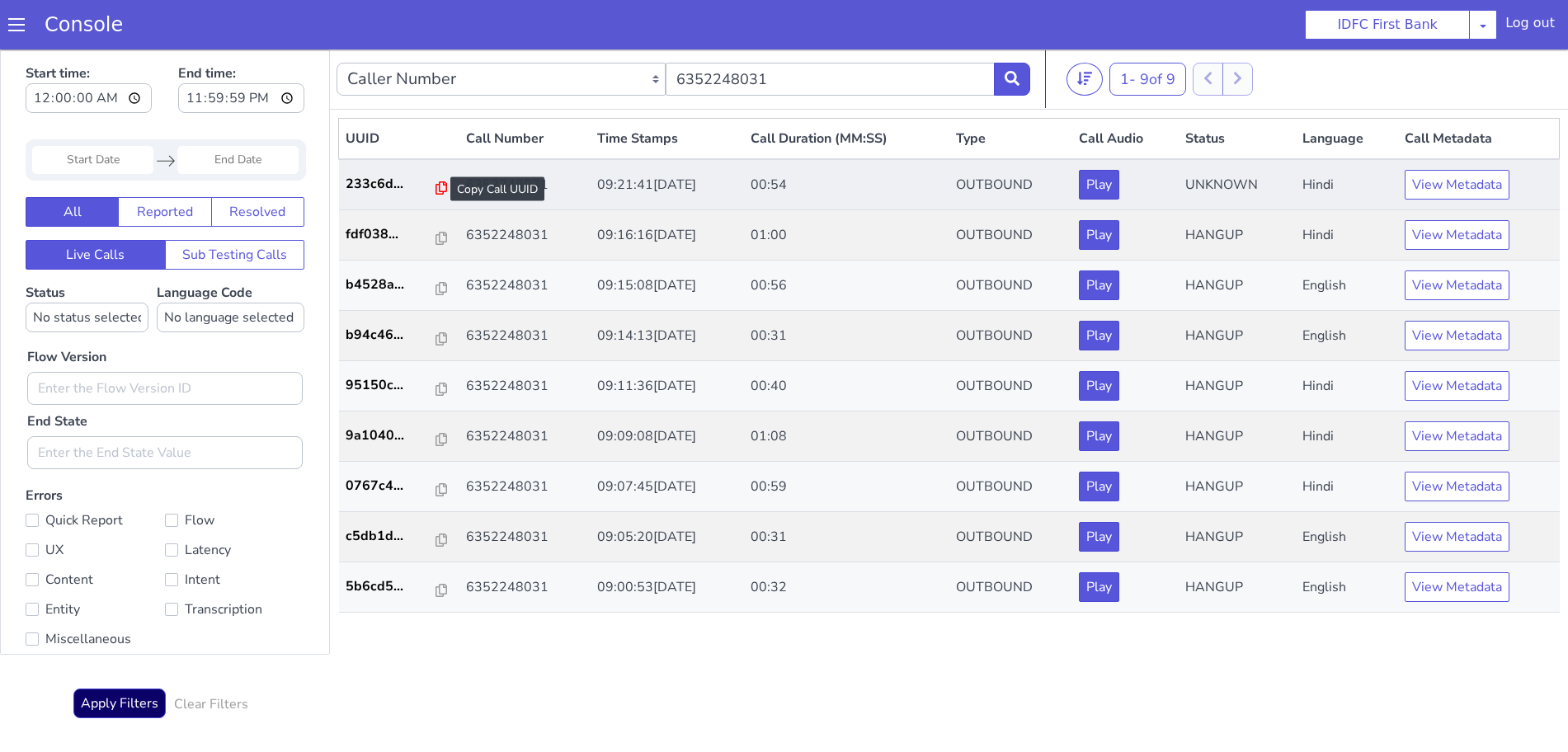
click at [436, 182] on icon at bounding box center [442, 187] width 12 height 13
click at [1459, 178] on button "View Metadata" at bounding box center [1457, 185] width 105 height 30
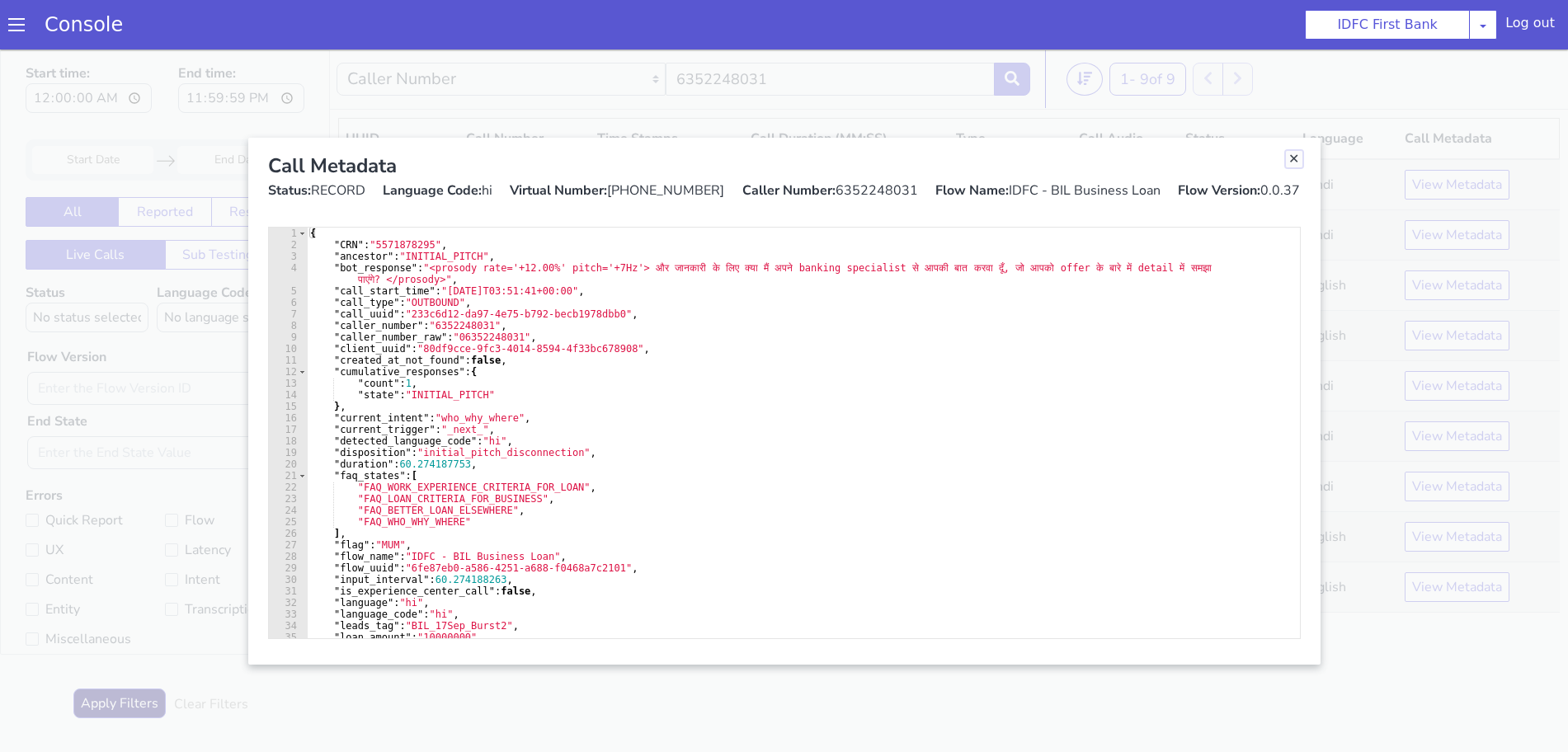
click at [1291, 151] on link "Close" at bounding box center [1294, 159] width 16 height 16
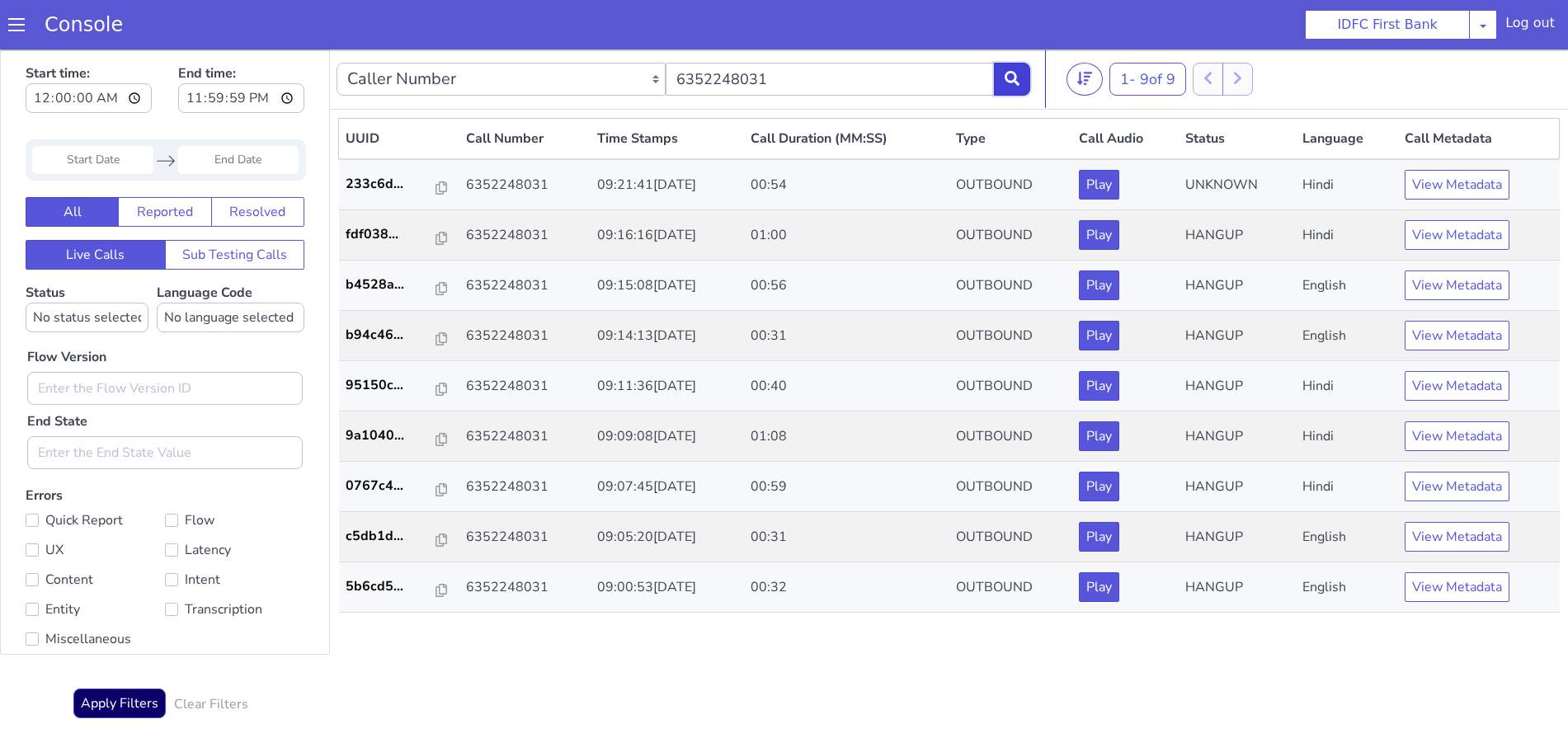
click at [1018, 81] on icon at bounding box center [1012, 78] width 15 height 15
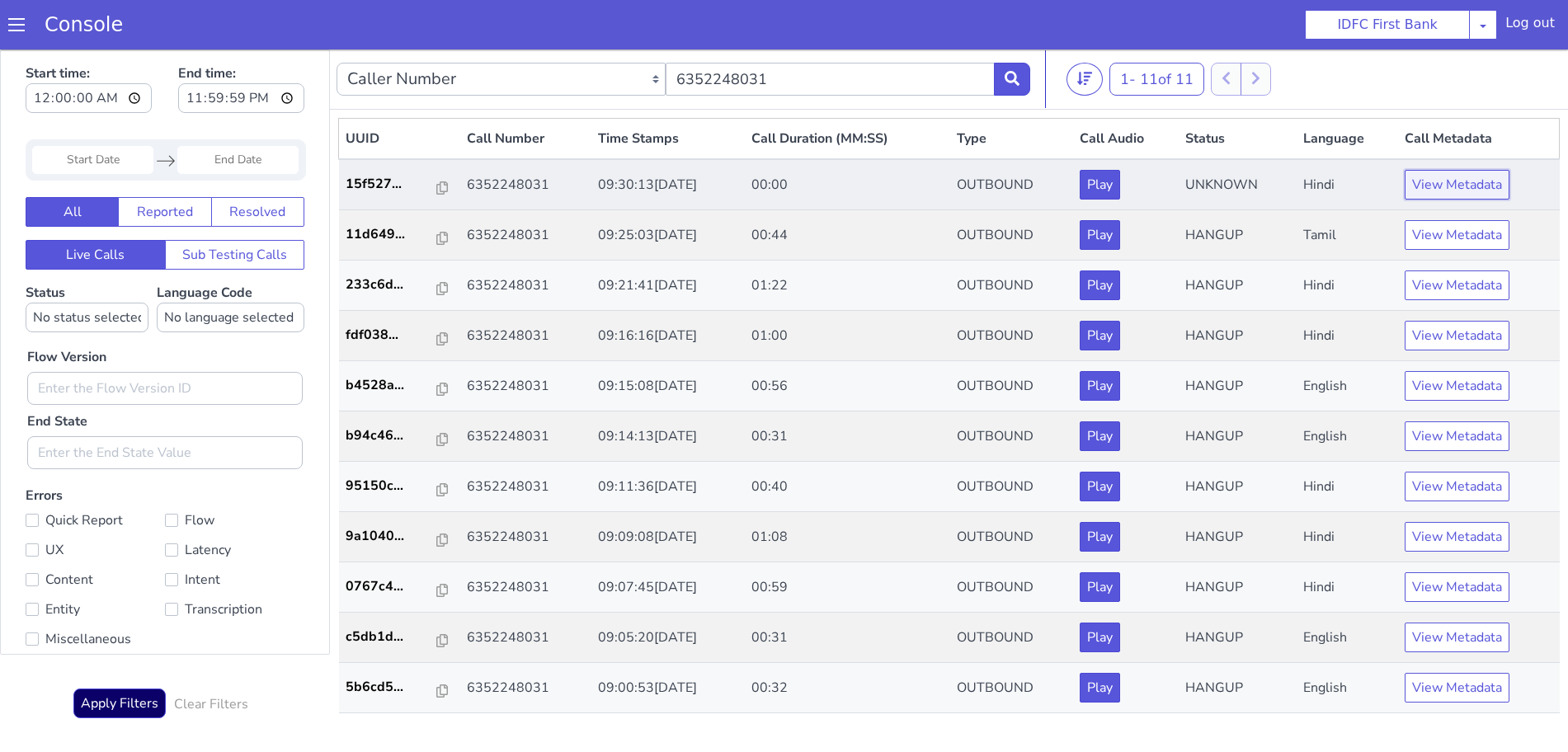
click at [1460, 187] on button "View Metadata" at bounding box center [1457, 185] width 105 height 30
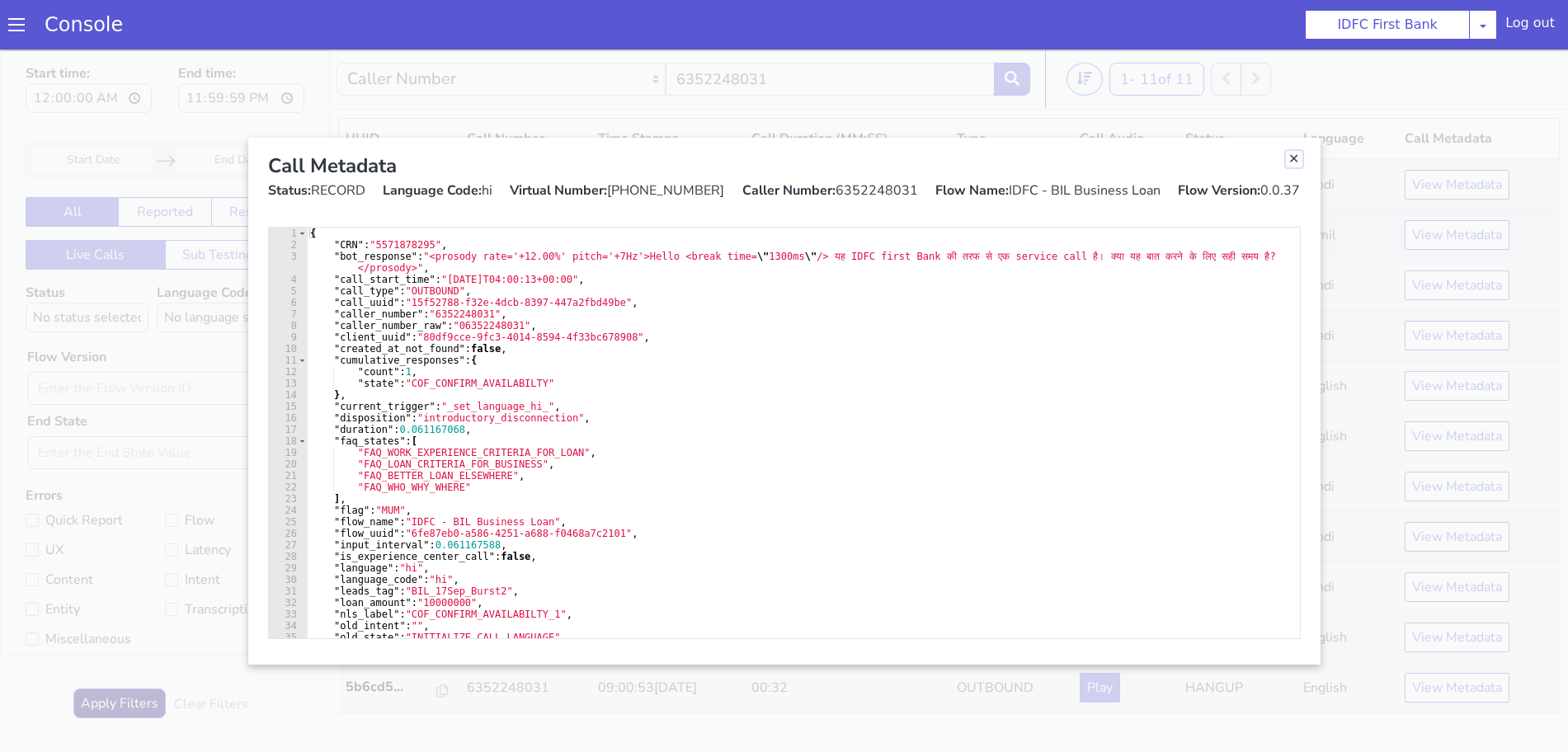
drag, startPoint x: 1290, startPoint y: 162, endPoint x: 1249, endPoint y: 215, distance: 67.0
click at [1290, 162] on link "Close" at bounding box center [1294, 159] width 16 height 16
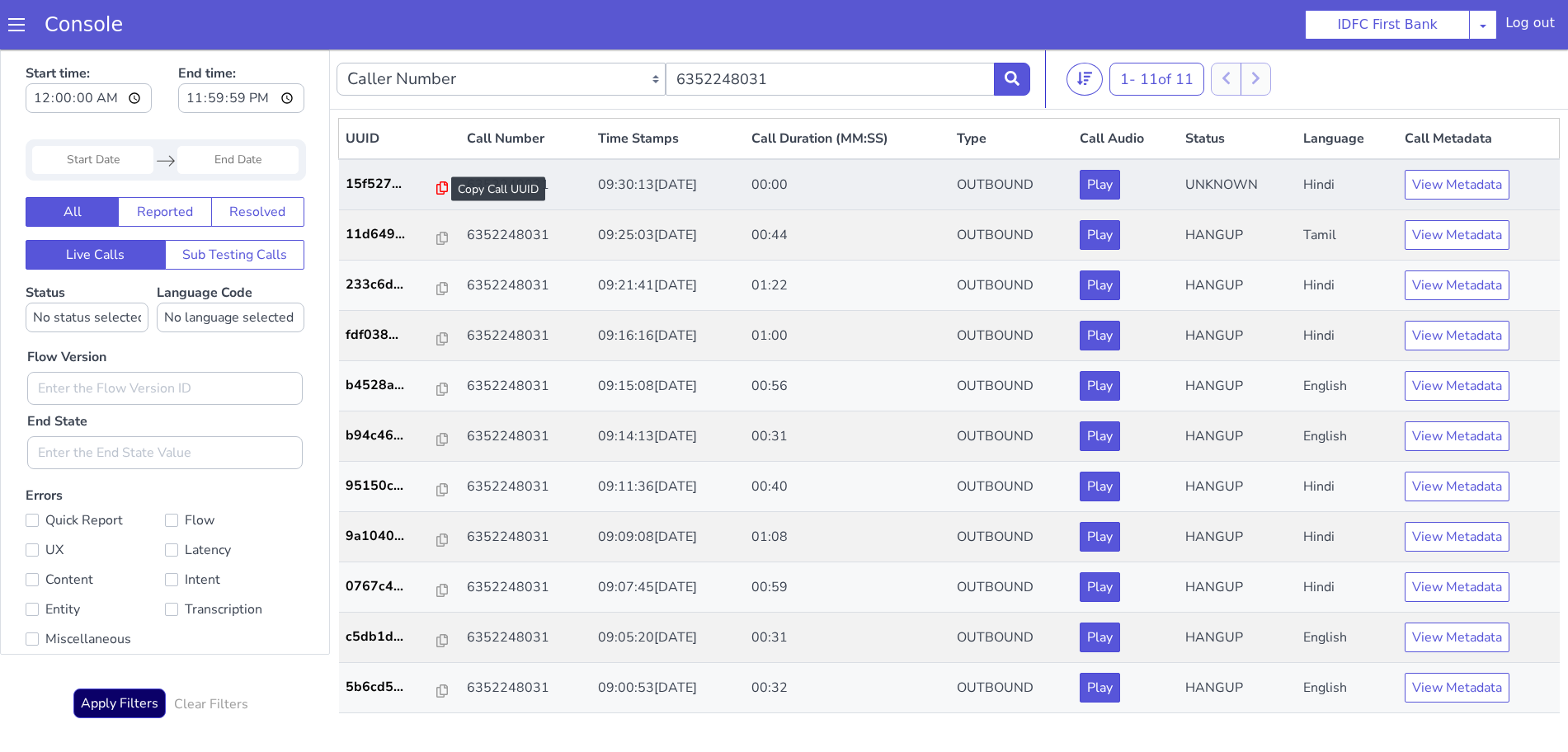
click at [437, 185] on icon at bounding box center [443, 187] width 12 height 13
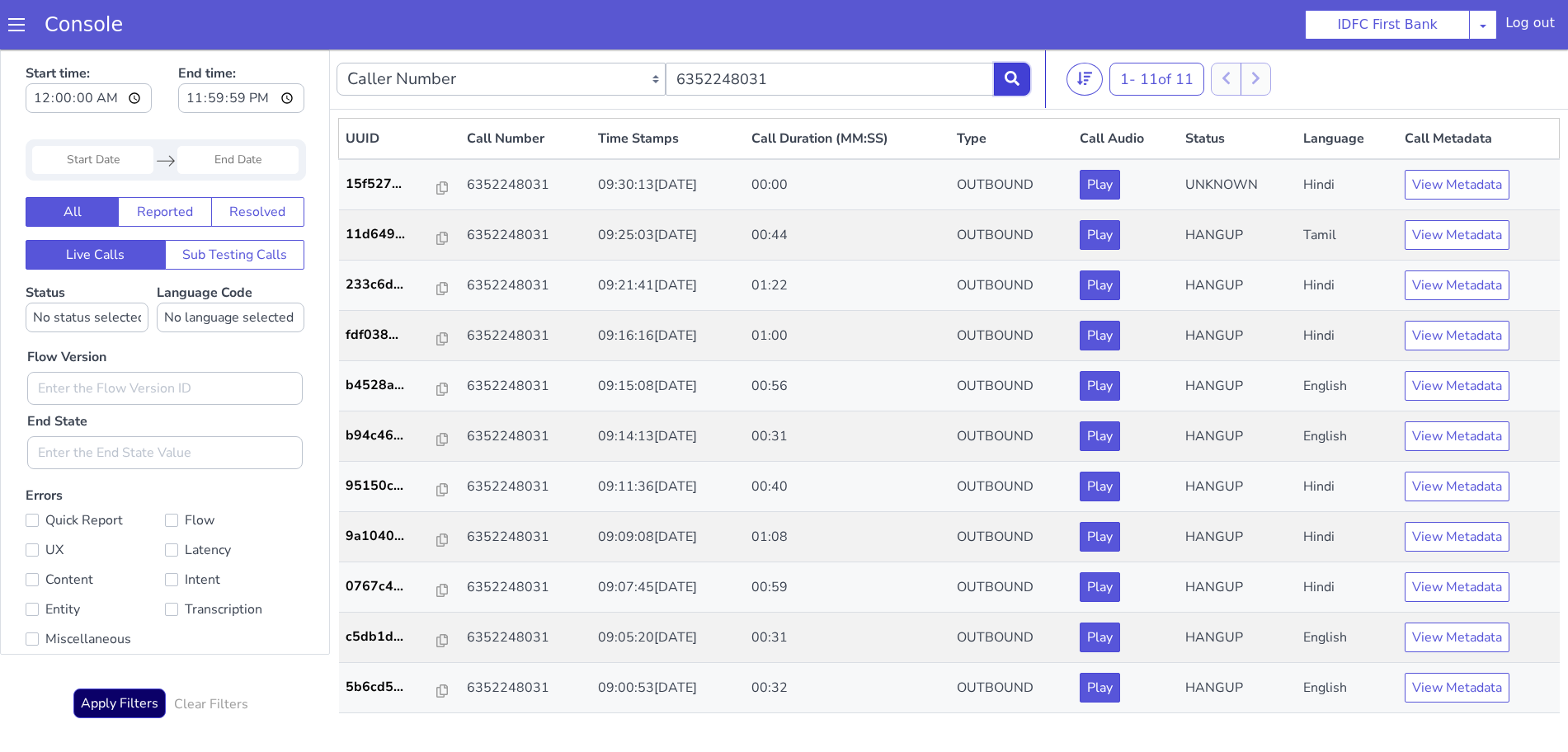
click at [1004, 79] on button at bounding box center [1012, 79] width 36 height 33
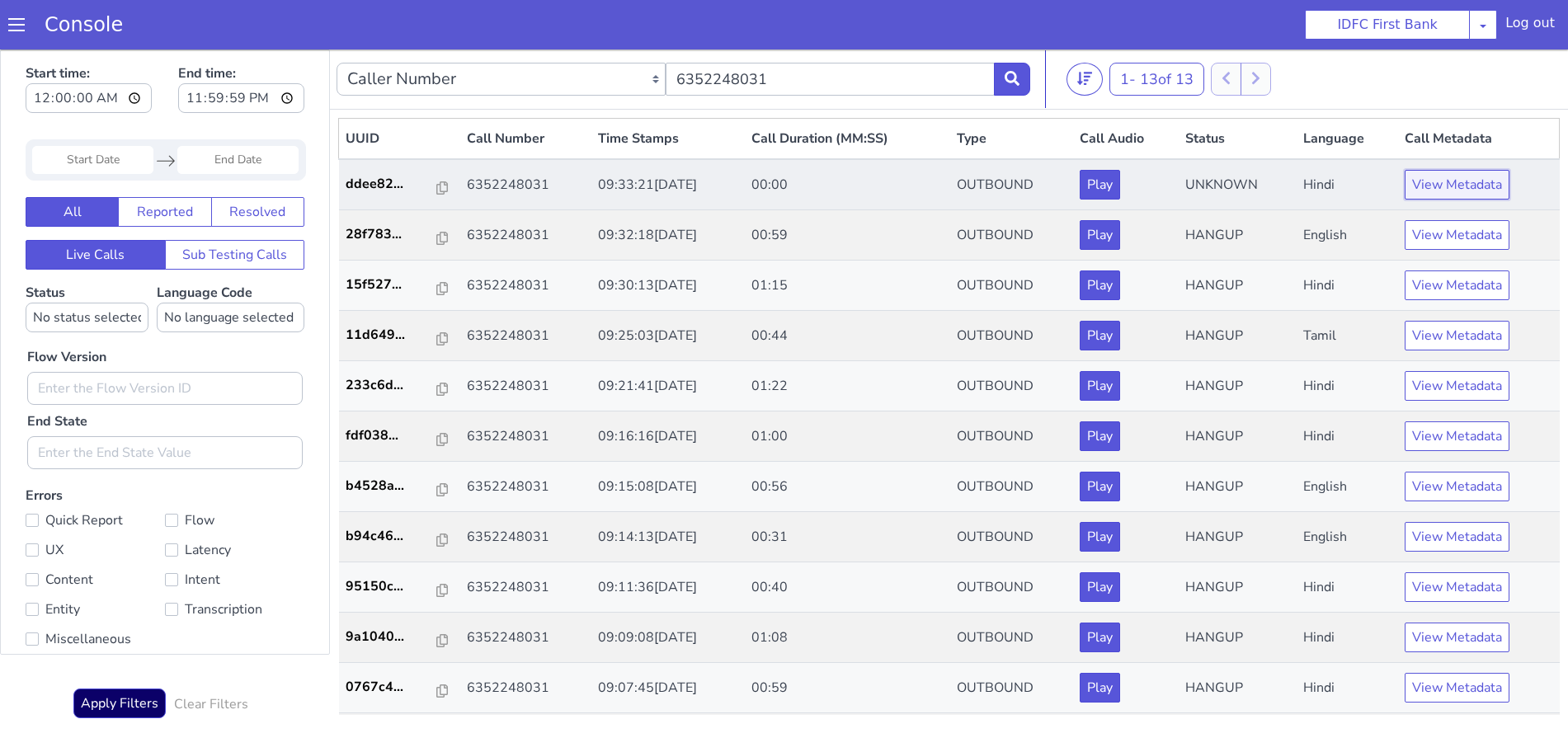
click at [1457, 179] on button "View Metadata" at bounding box center [1457, 185] width 105 height 30
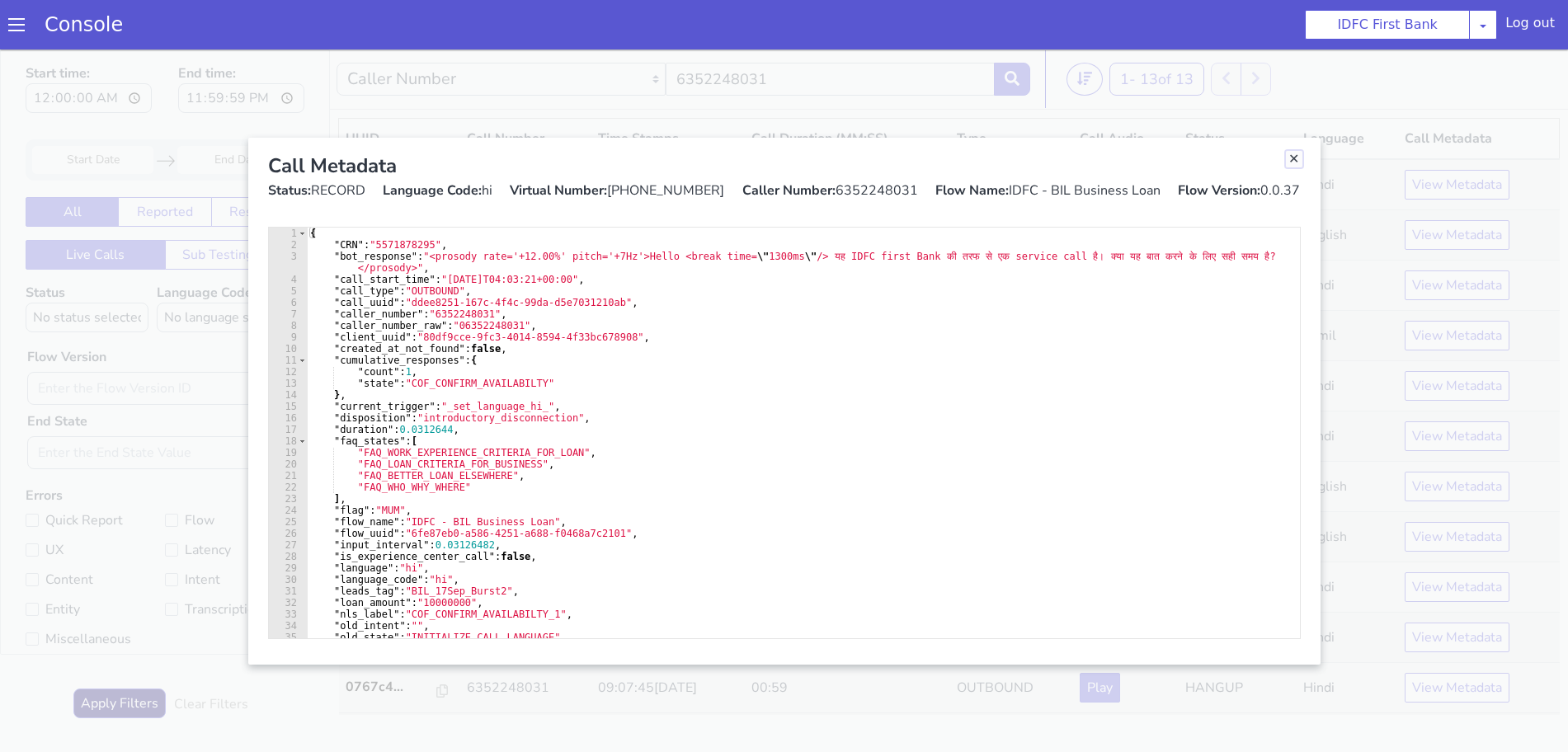
click at [1290, 156] on link "Close" at bounding box center [1294, 159] width 16 height 16
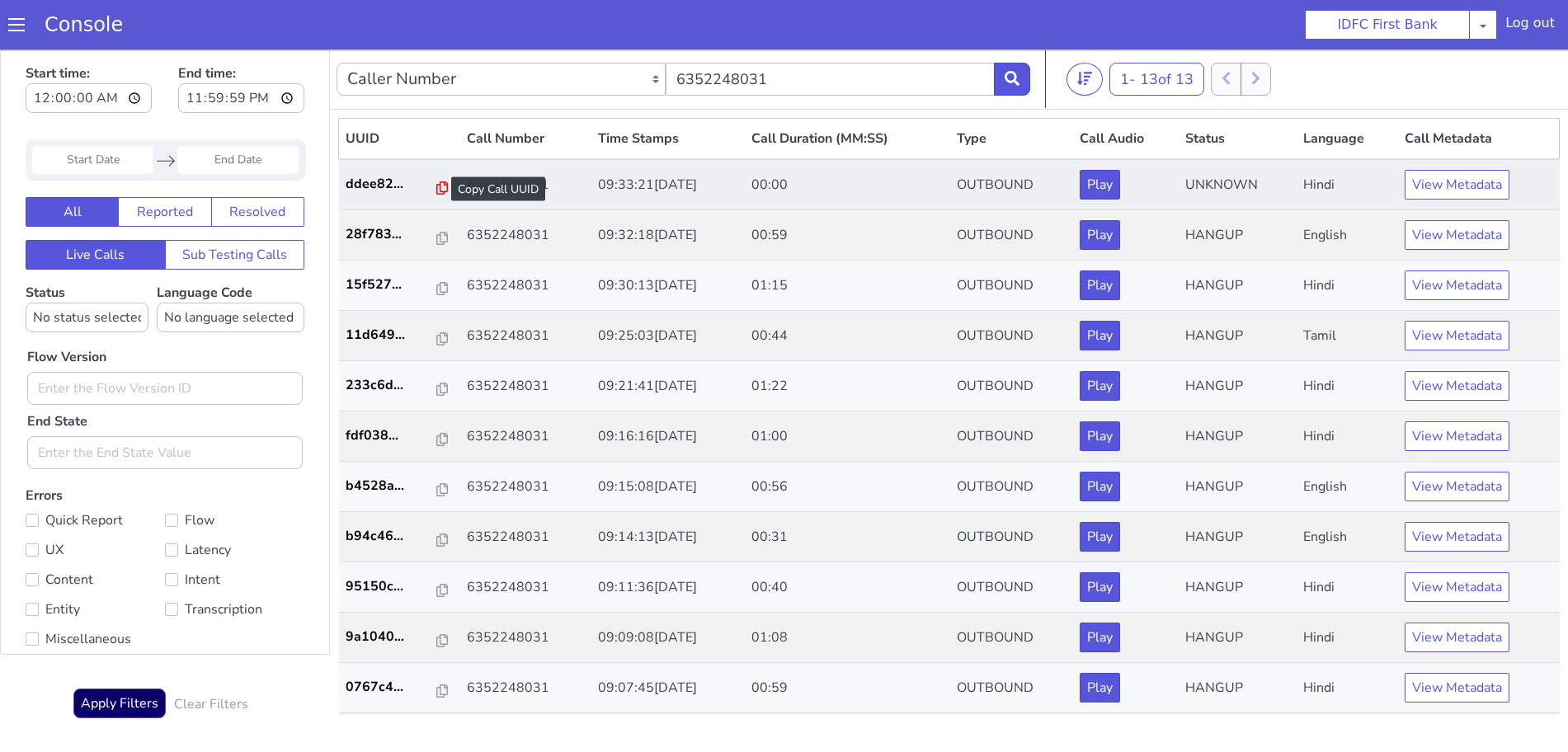
click at [437, 185] on icon at bounding box center [443, 187] width 12 height 13
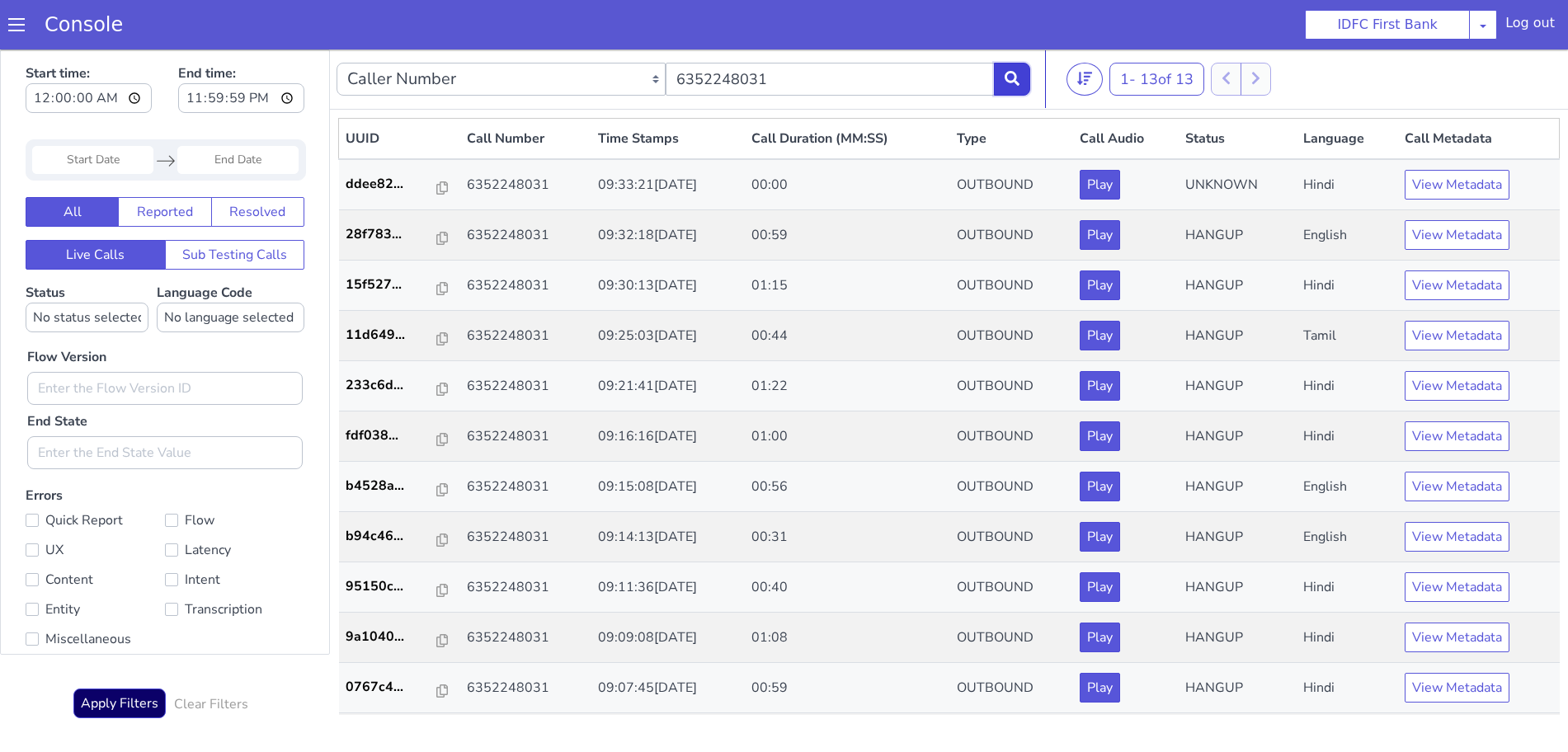
click at [1024, 81] on button at bounding box center [1012, 79] width 36 height 33
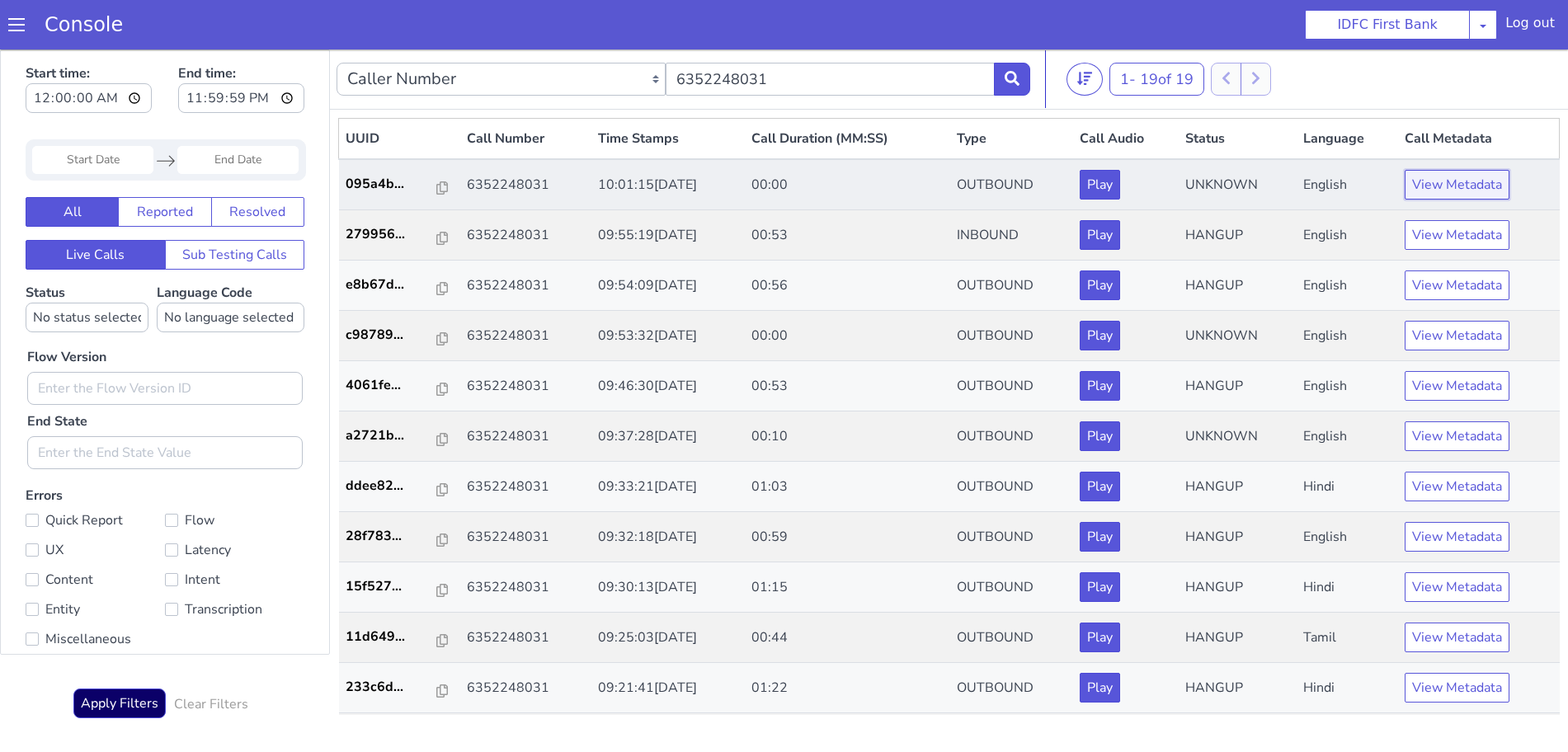
click at [1454, 178] on button "View Metadata" at bounding box center [1457, 185] width 105 height 30
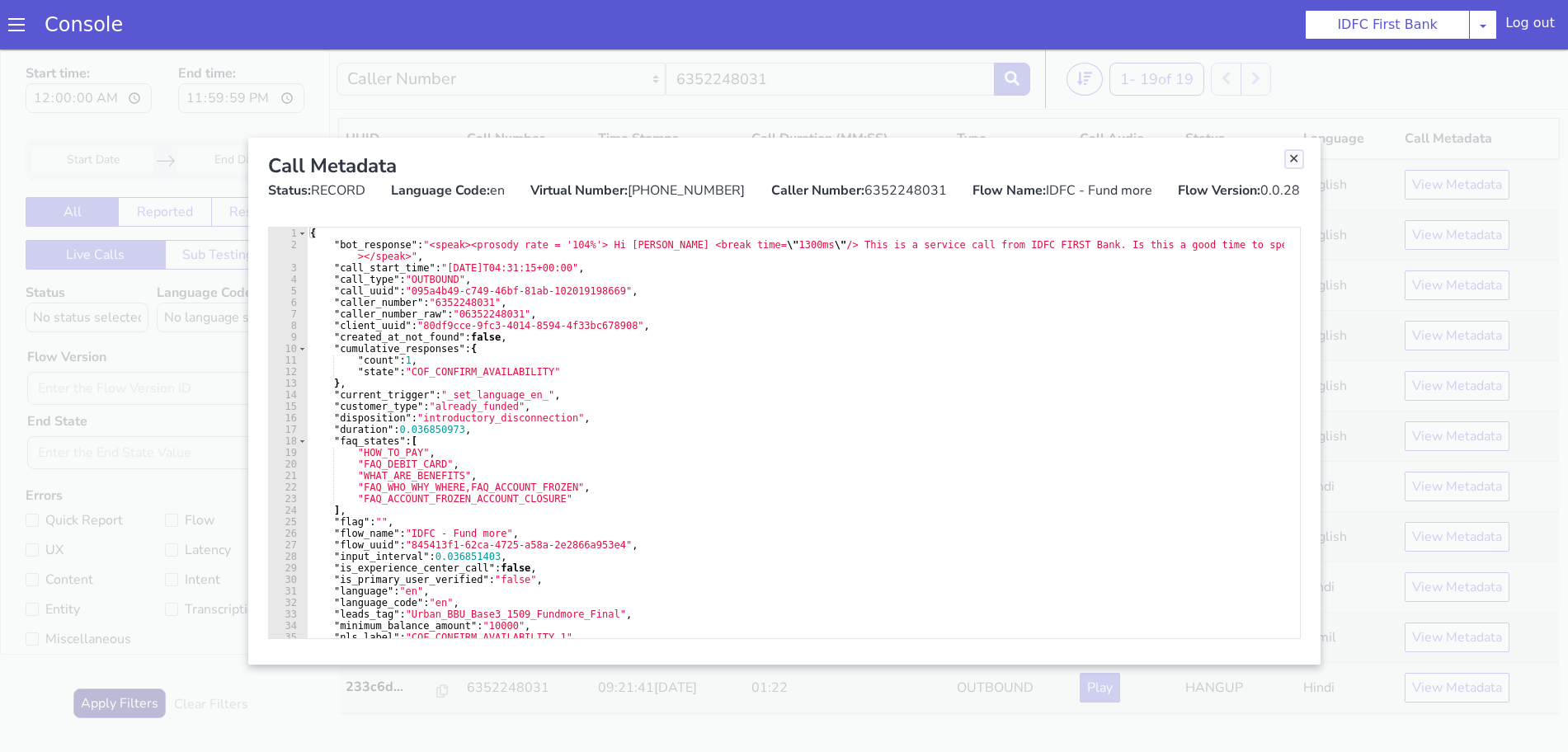
click at [1293, 161] on link "Close" at bounding box center [1294, 159] width 16 height 16
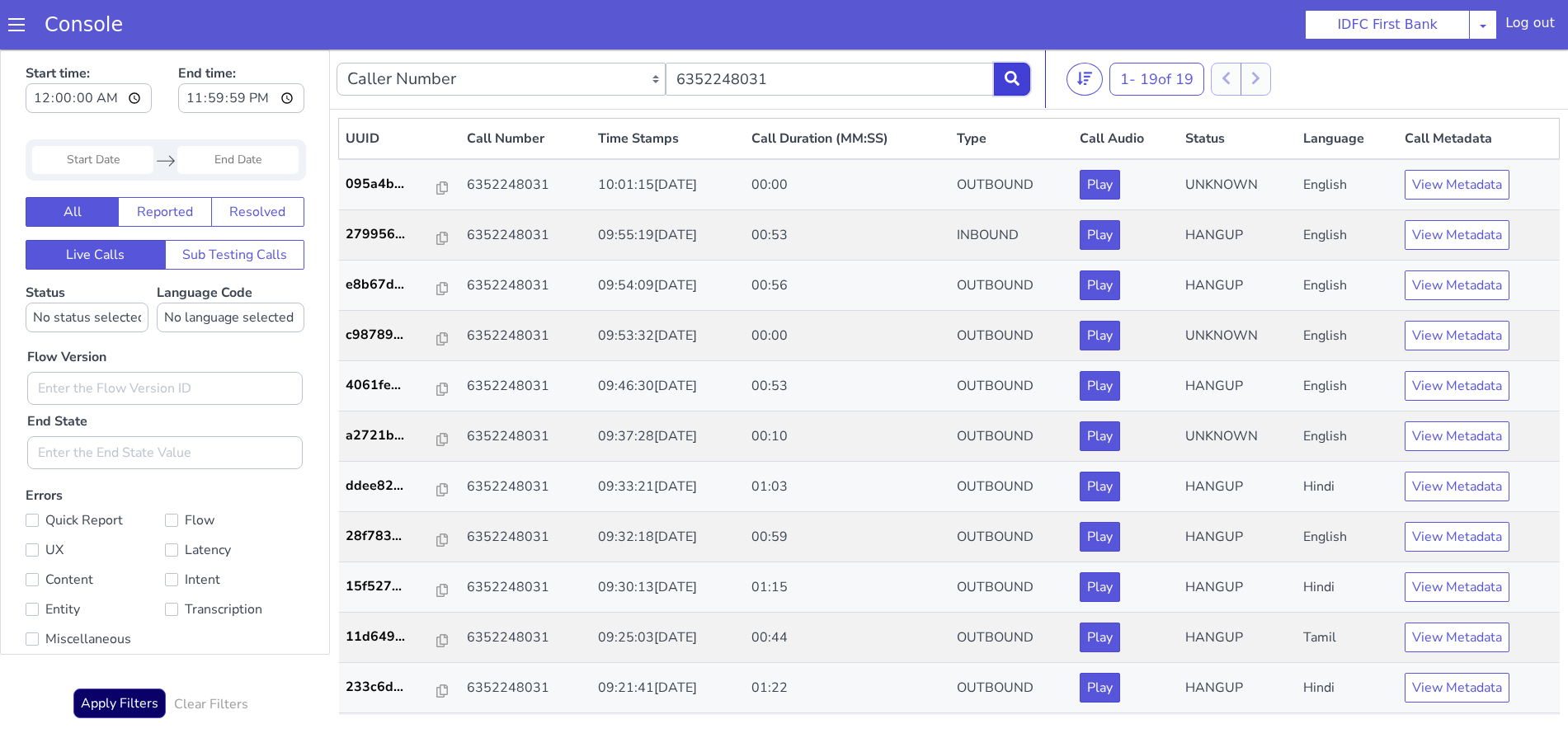
click at [1025, 73] on button at bounding box center [1012, 79] width 36 height 33
click at [1019, 77] on icon at bounding box center [1012, 78] width 15 height 15
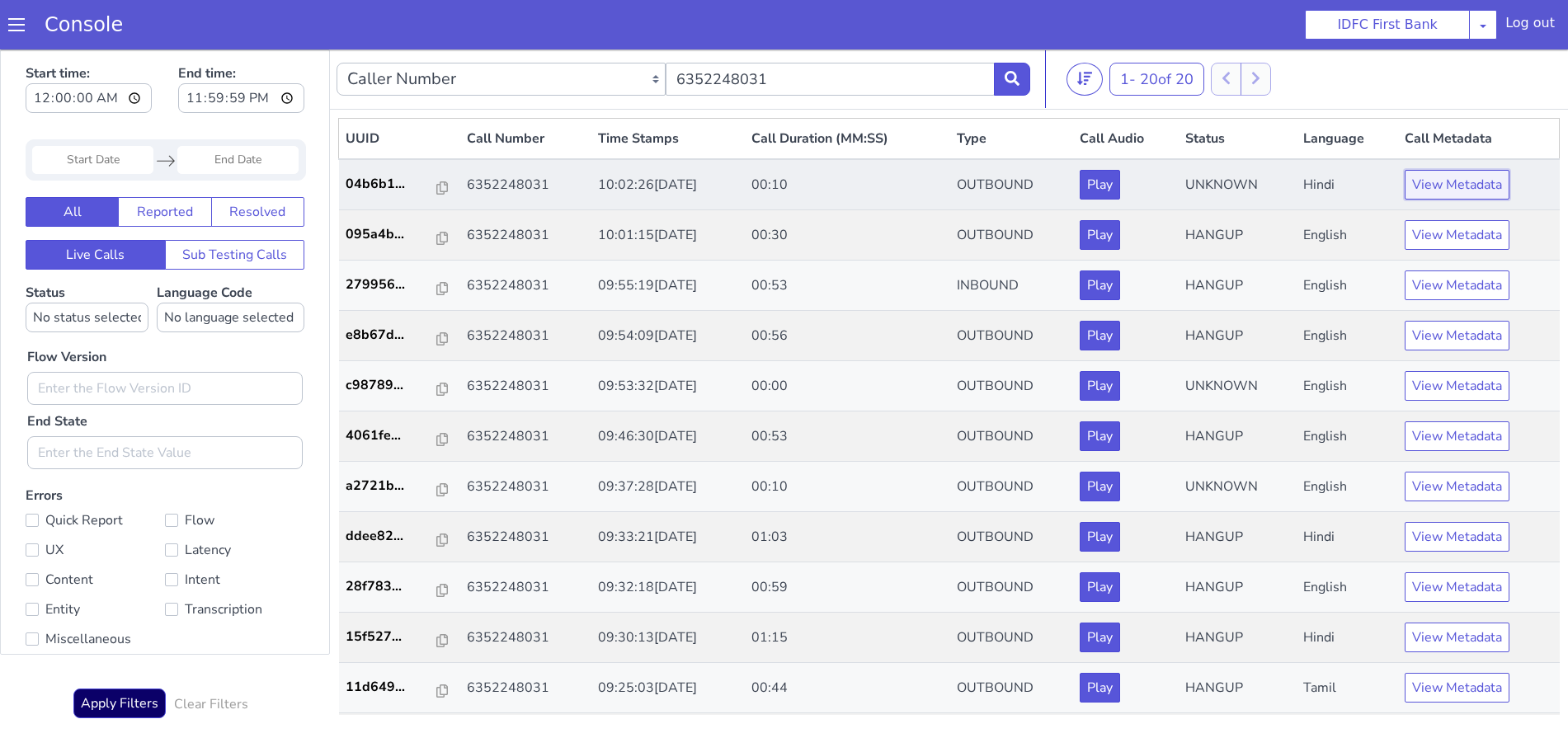
click at [1410, 187] on button "View Metadata" at bounding box center [1457, 185] width 105 height 30
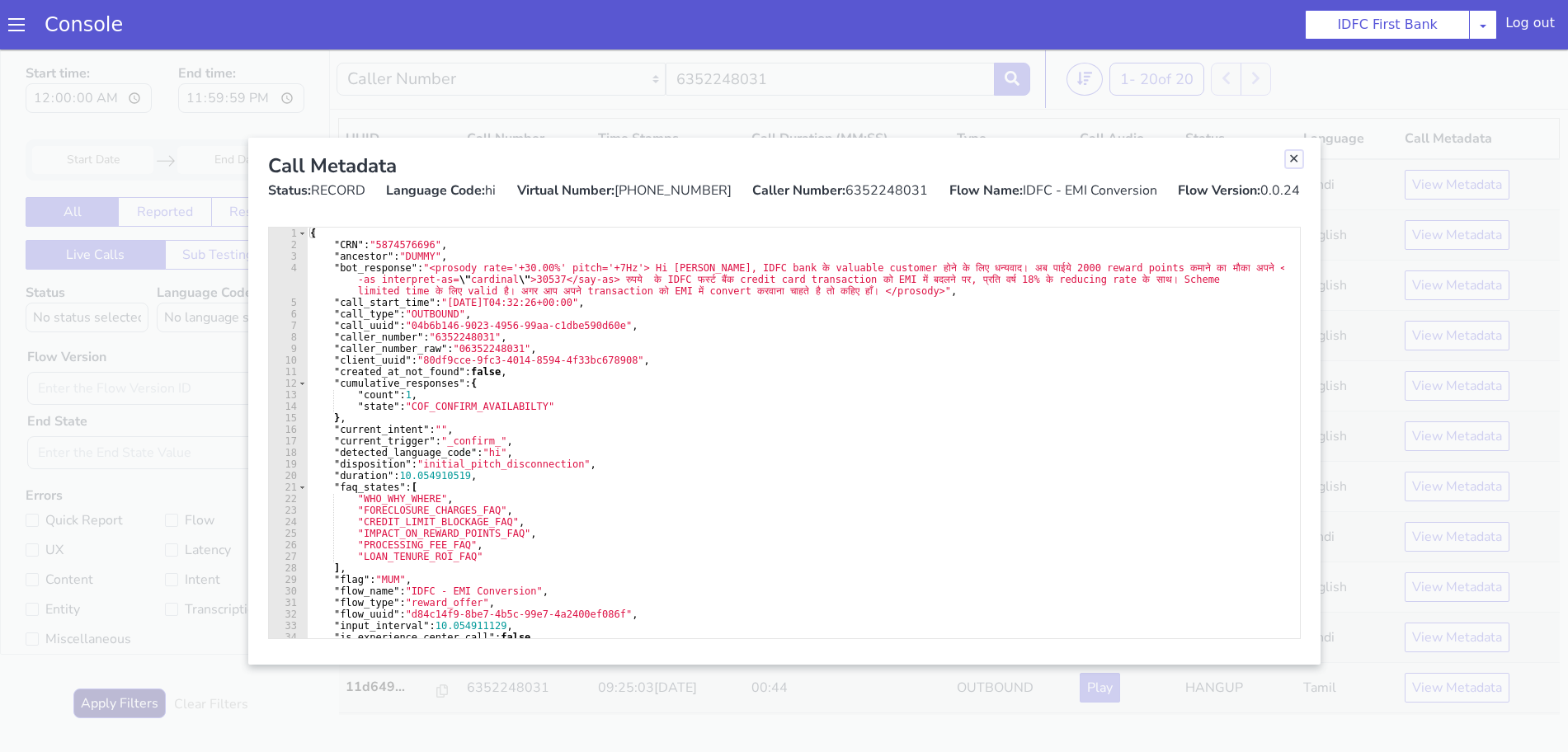
click at [1293, 158] on link "Close" at bounding box center [1294, 159] width 16 height 16
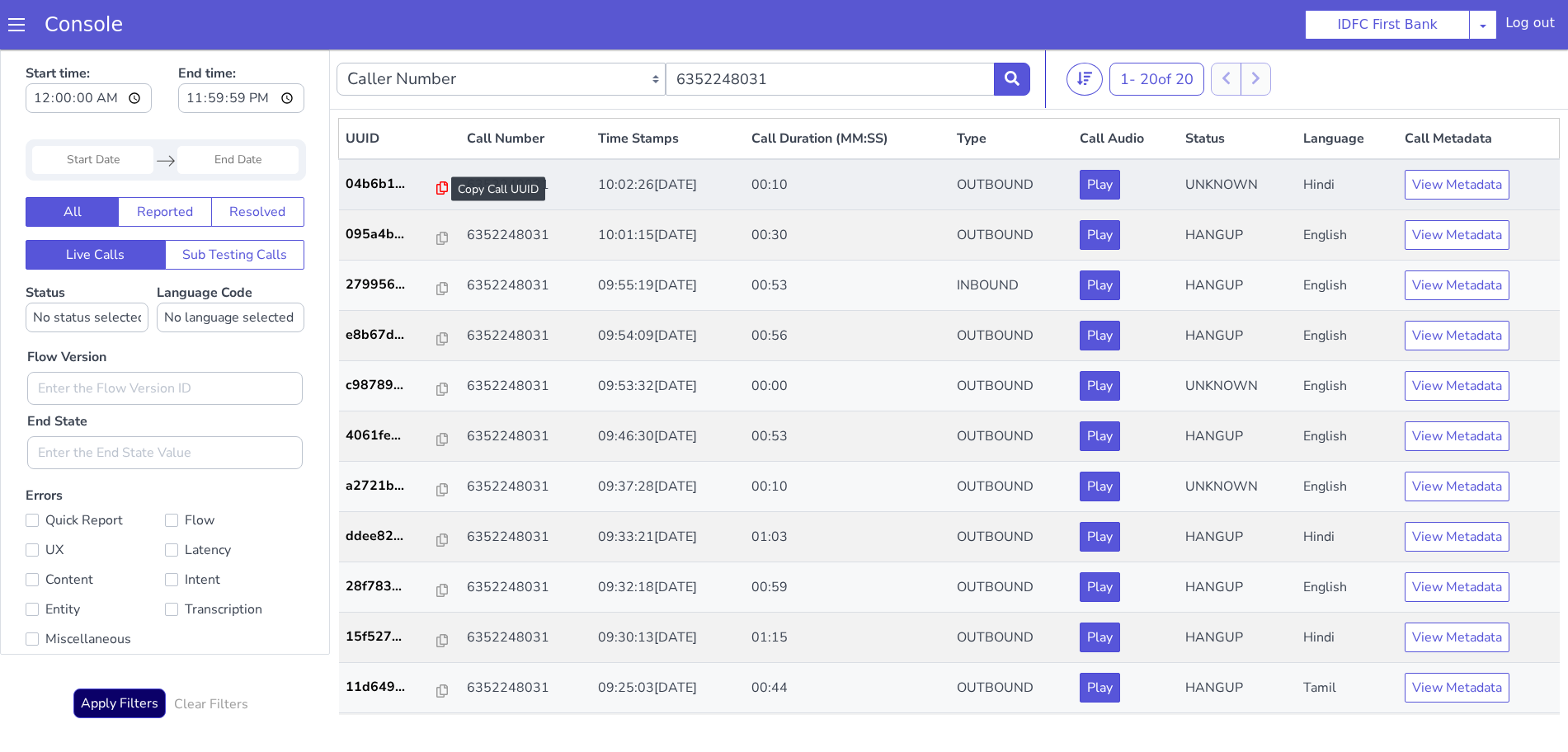
click at [437, 185] on icon at bounding box center [443, 187] width 12 height 13
